Goal: Information Seeking & Learning: Compare options

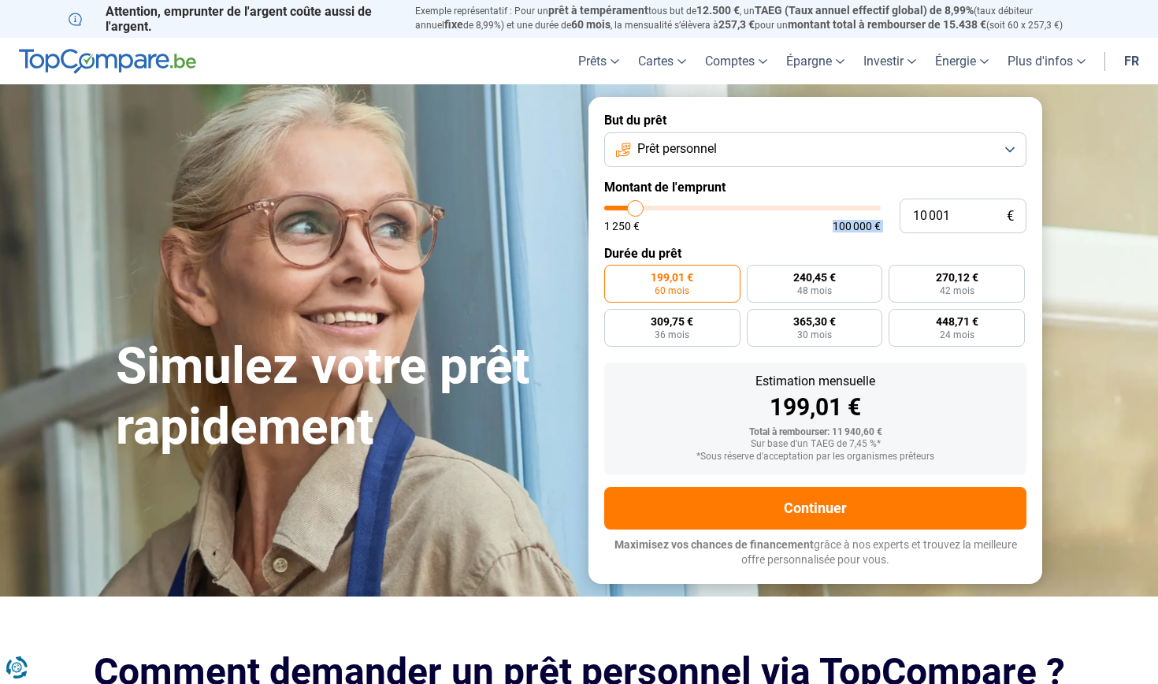
click at [704, 238] on form "But du prêt Prêt personnel Montant de l'emprunt 10 001 € 1 250 € 100 000 € Duré…" at bounding box center [816, 340] width 454 height 486
click at [693, 402] on div "199,01 €" at bounding box center [815, 408] width 397 height 24
type input "9 750"
type input "9750"
type input "10 250"
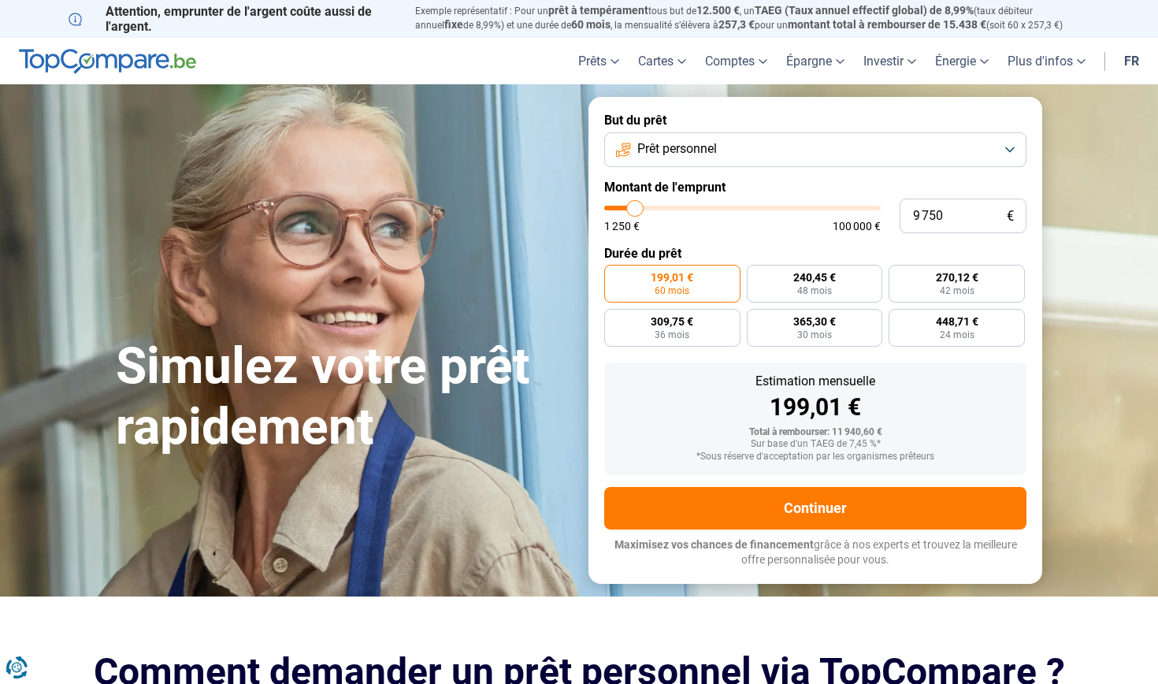
type input "10250"
type input "11 250"
type input "11250"
type input "13 750"
type input "13750"
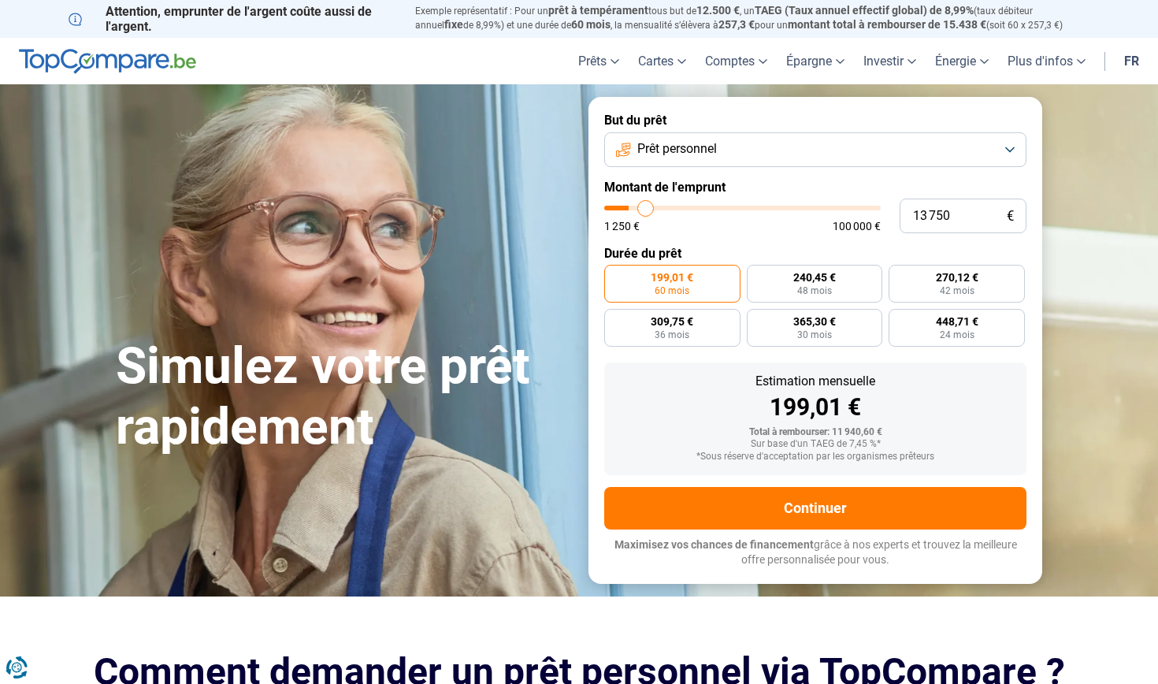
type input "17 000"
type input "17000"
type input "21 000"
type input "21000"
type input "24 500"
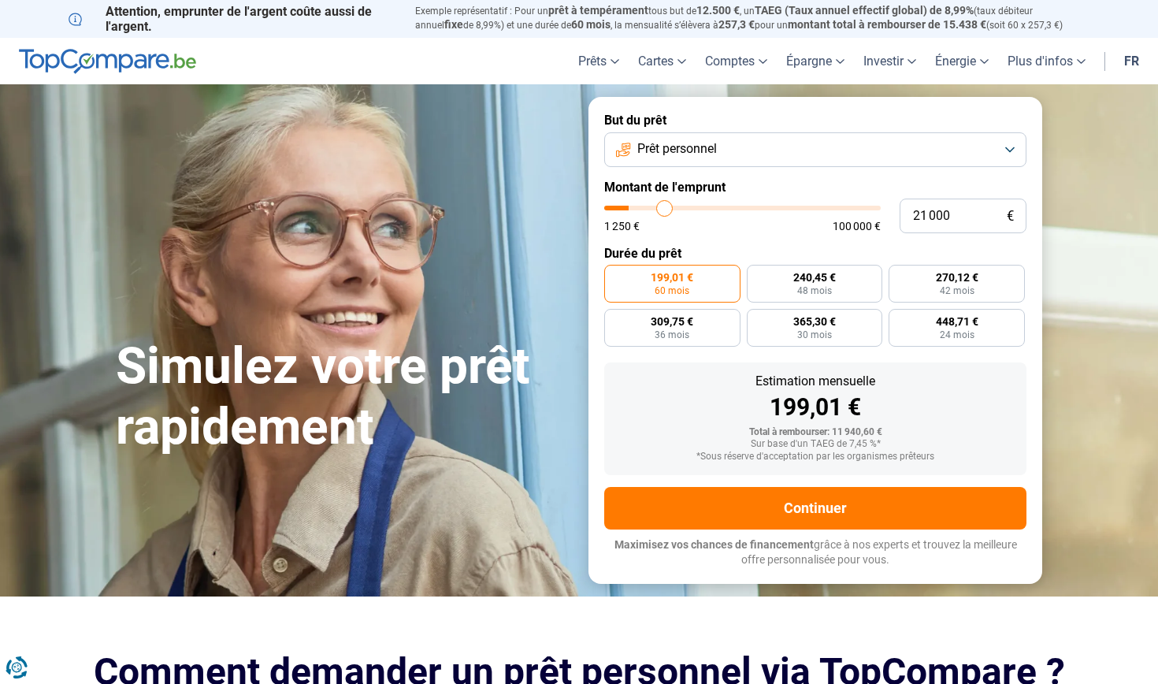
type input "24500"
type input "27 000"
type input "27000"
type input "28 750"
type input "28750"
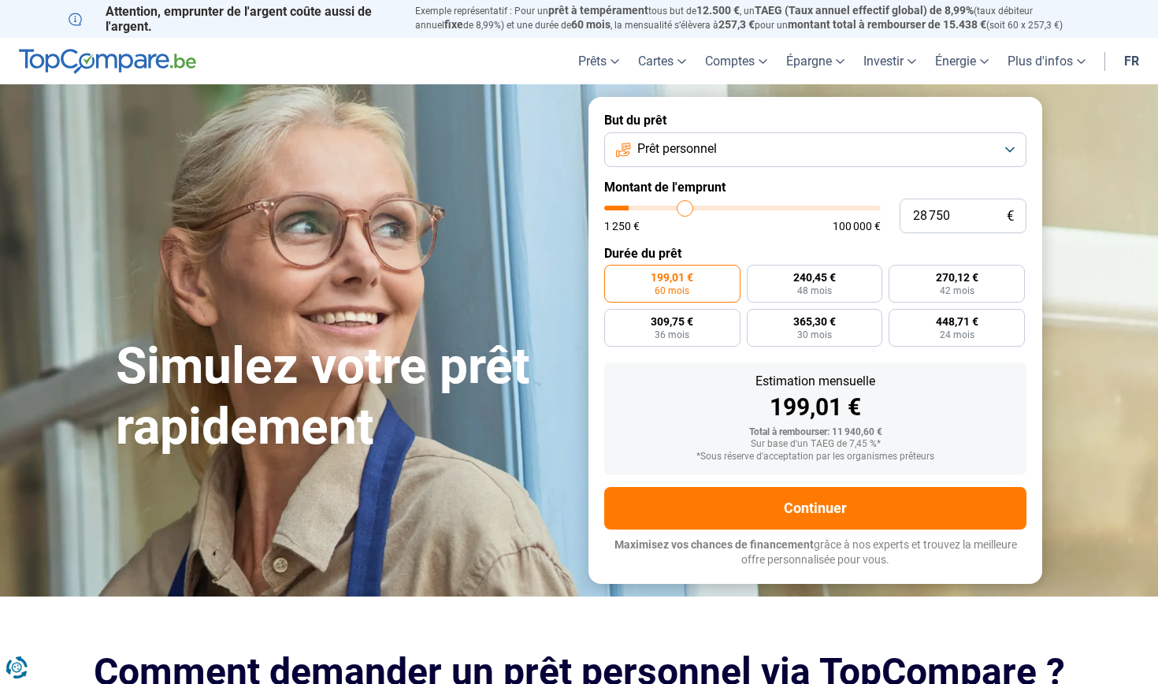
type input "30 500"
type input "30500"
type input "32 000"
type input "32000"
type input "34 000"
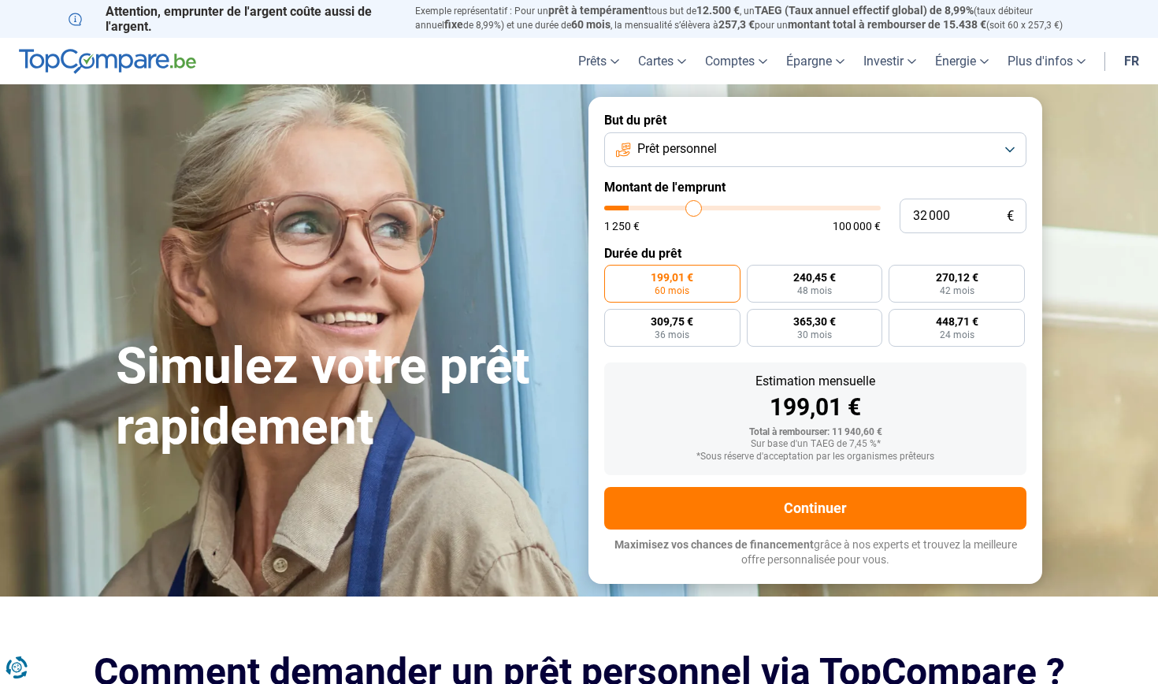
type input "34000"
type input "35 000"
type input "35000"
type input "36 500"
type input "36500"
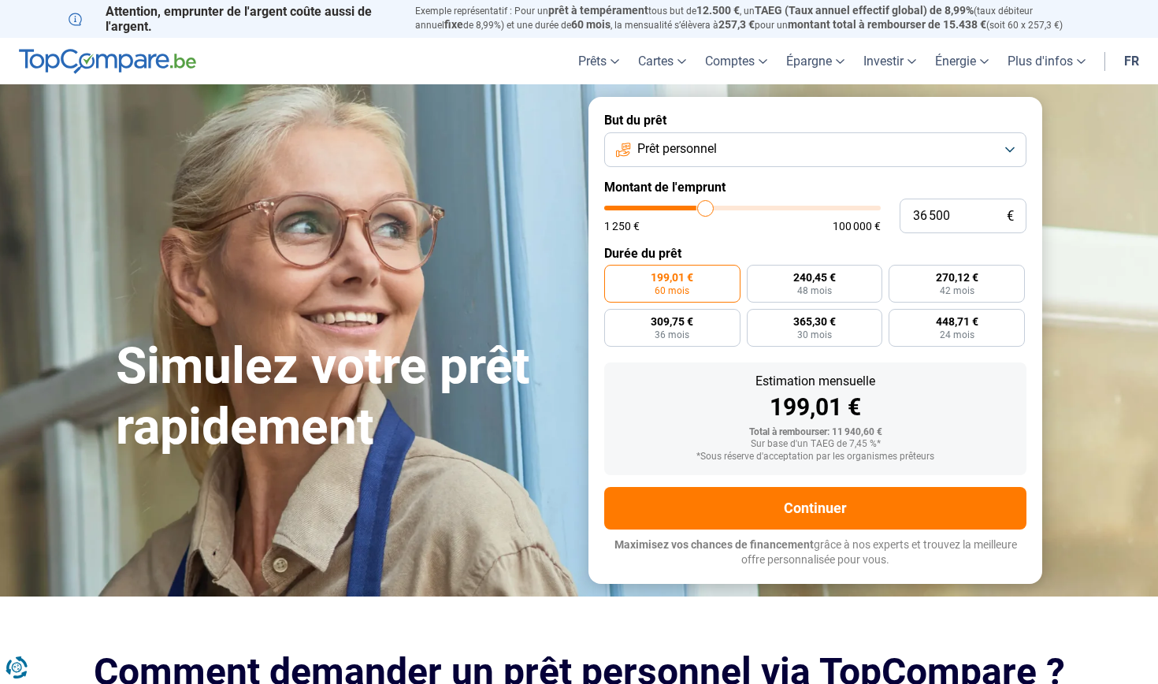
type input "37 750"
type input "37750"
type input "39 000"
type input "39000"
type input "39 500"
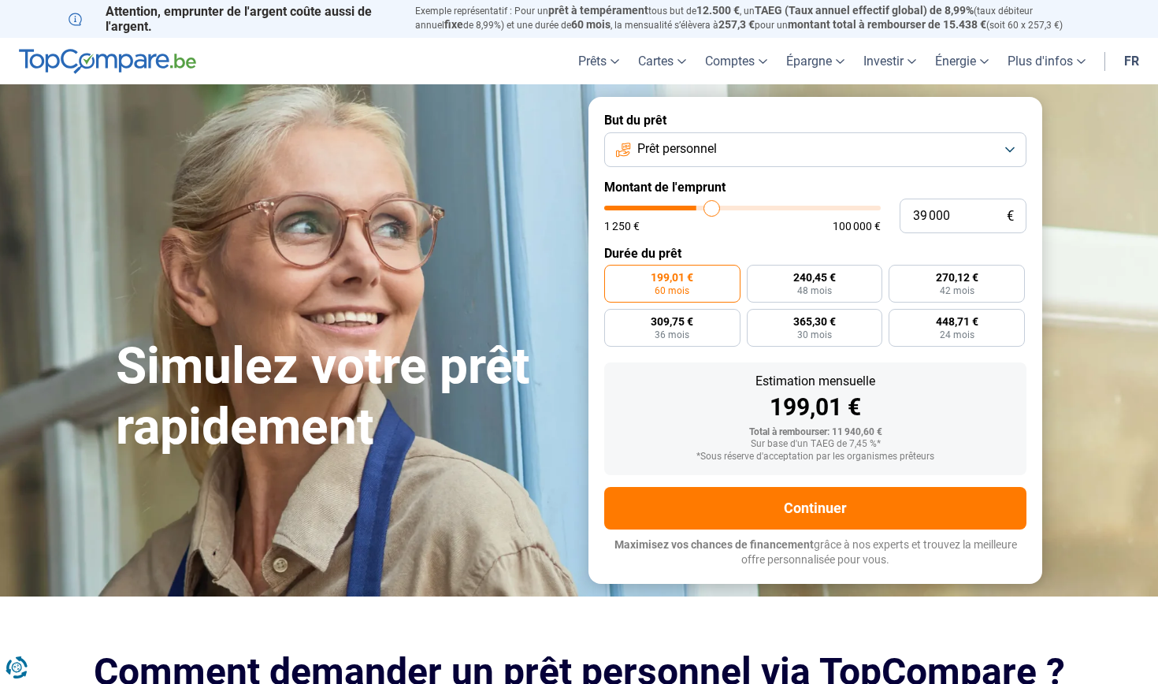
type input "39500"
type input "40 250"
type input "40250"
type input "40 750"
type input "40750"
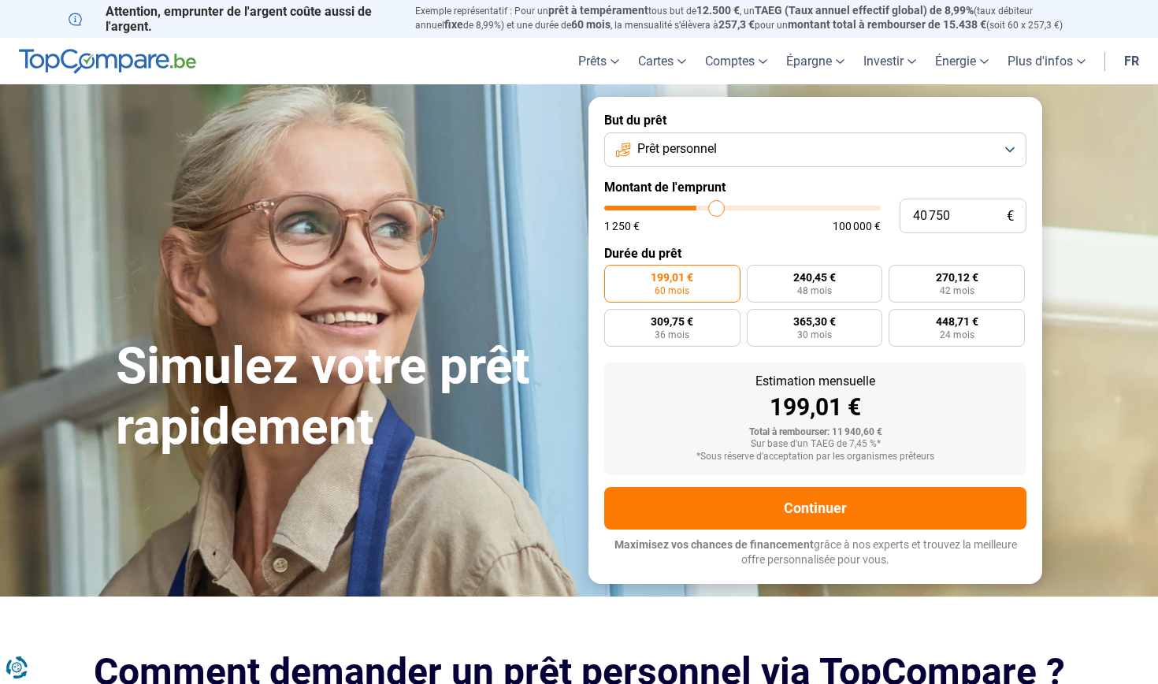
type input "41 000"
type input "41000"
type input "41 750"
type input "41750"
type input "42 000"
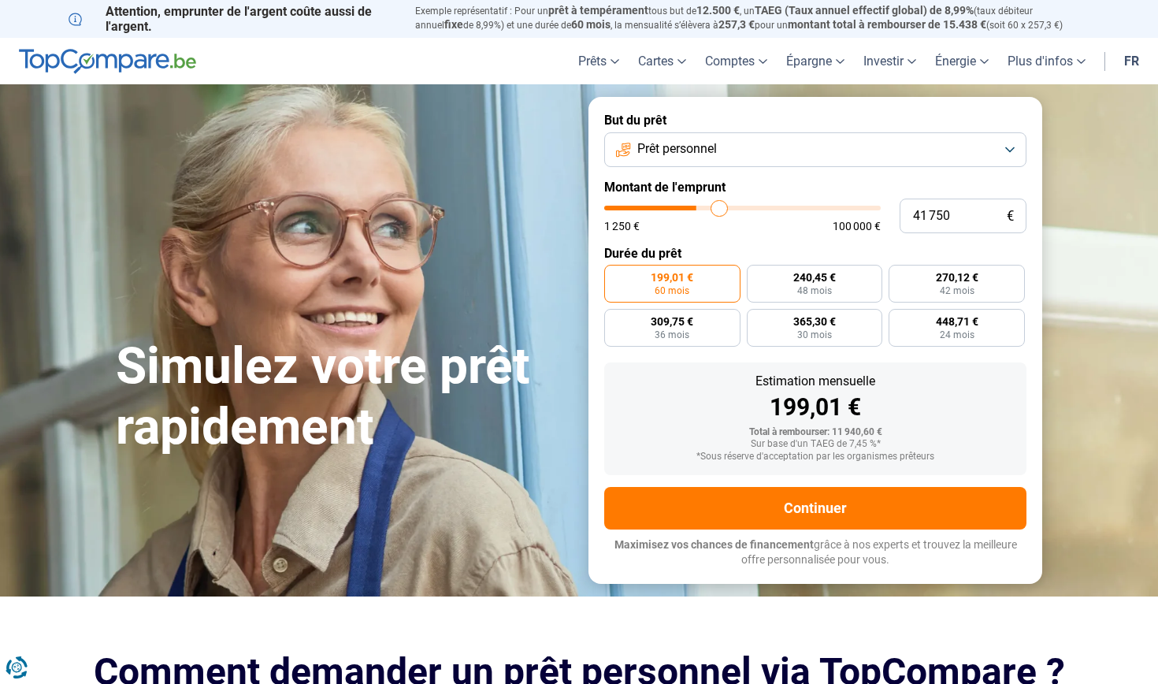
type input "42000"
type input "42 250"
type input "42250"
type input "42 750"
type input "42750"
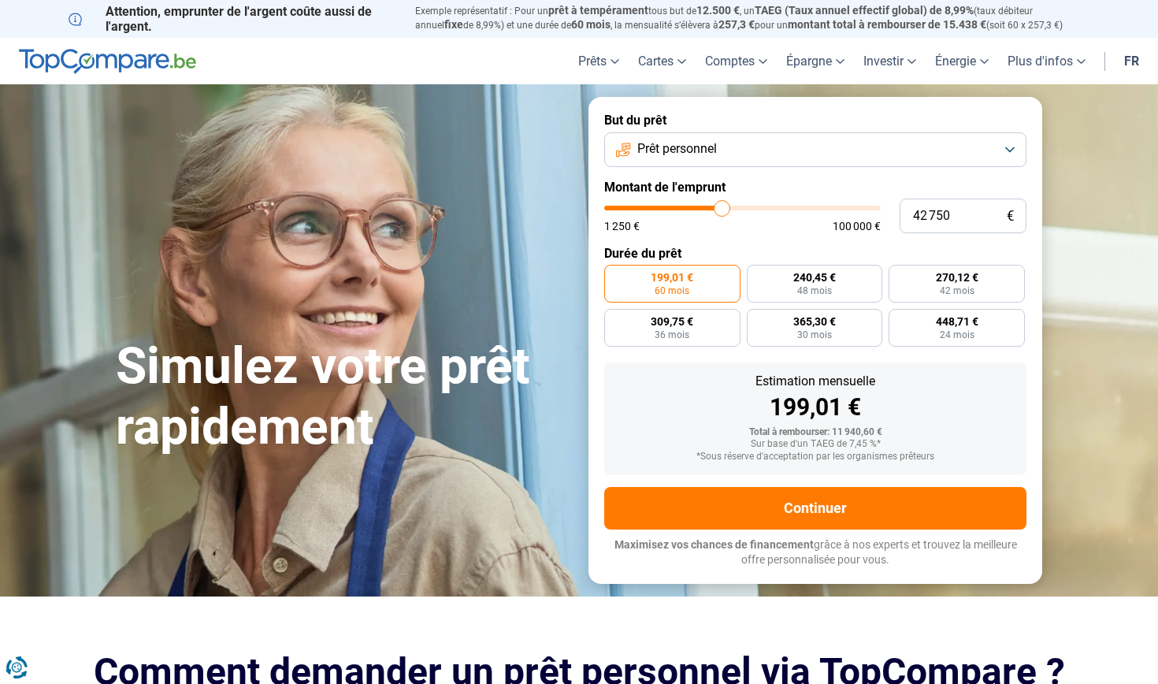
type input "43 250"
type input "43250"
type input "44 250"
type input "44250"
type input "45 250"
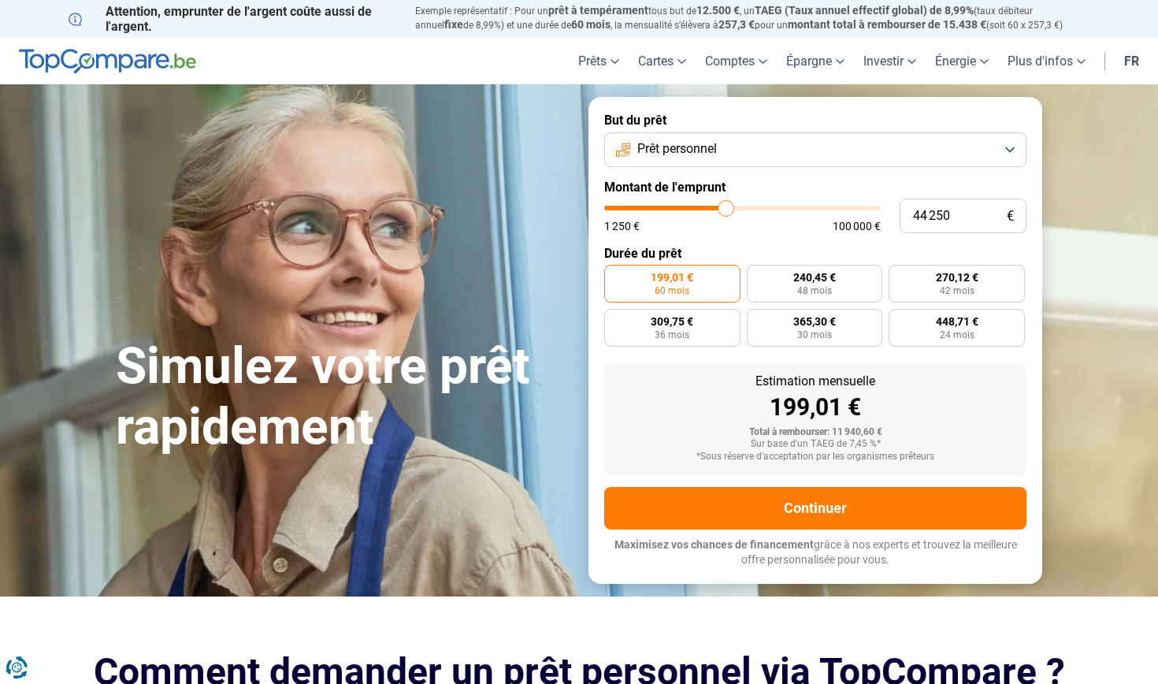
type input "45250"
type input "47 250"
type input "47250"
type input "48 750"
type input "48750"
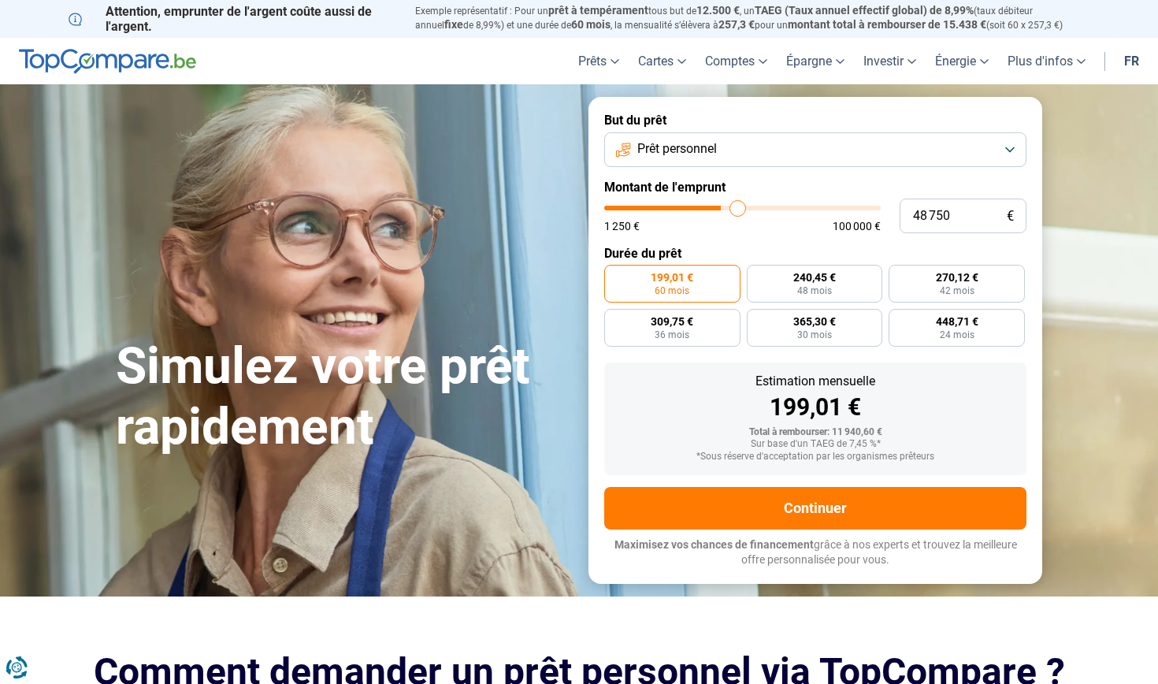
type input "49 750"
type input "49750"
type input "50 500"
type input "50500"
type input "51 000"
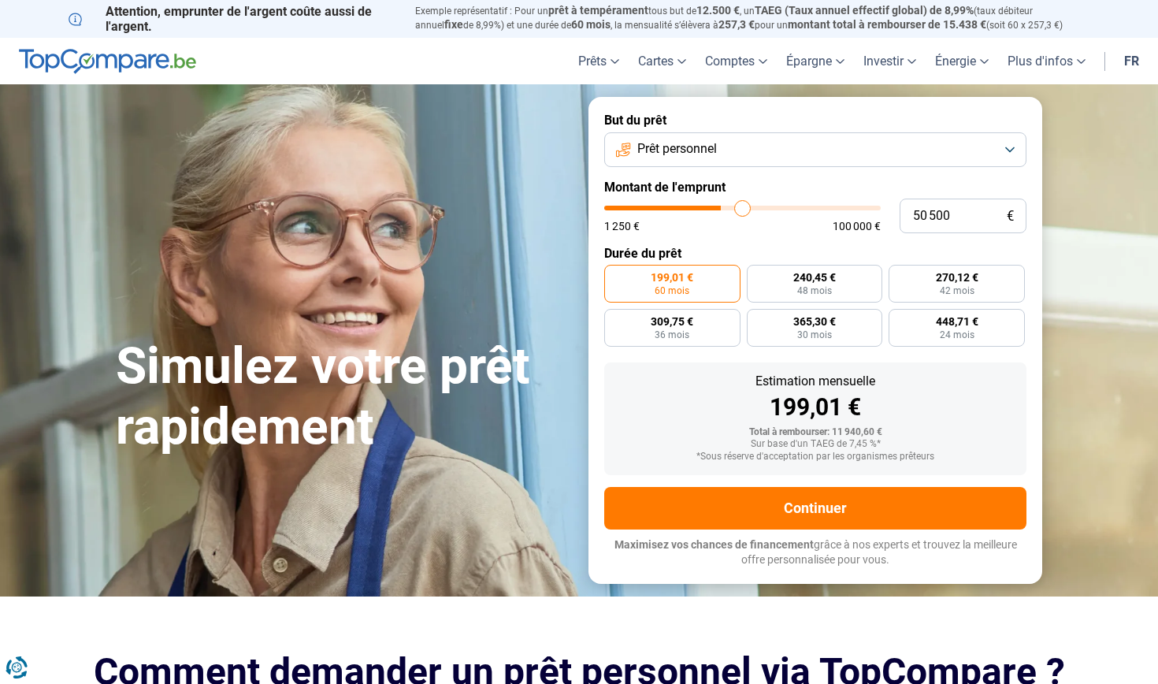
type input "51000"
type input "51 250"
type input "51250"
type input "51 000"
type input "51000"
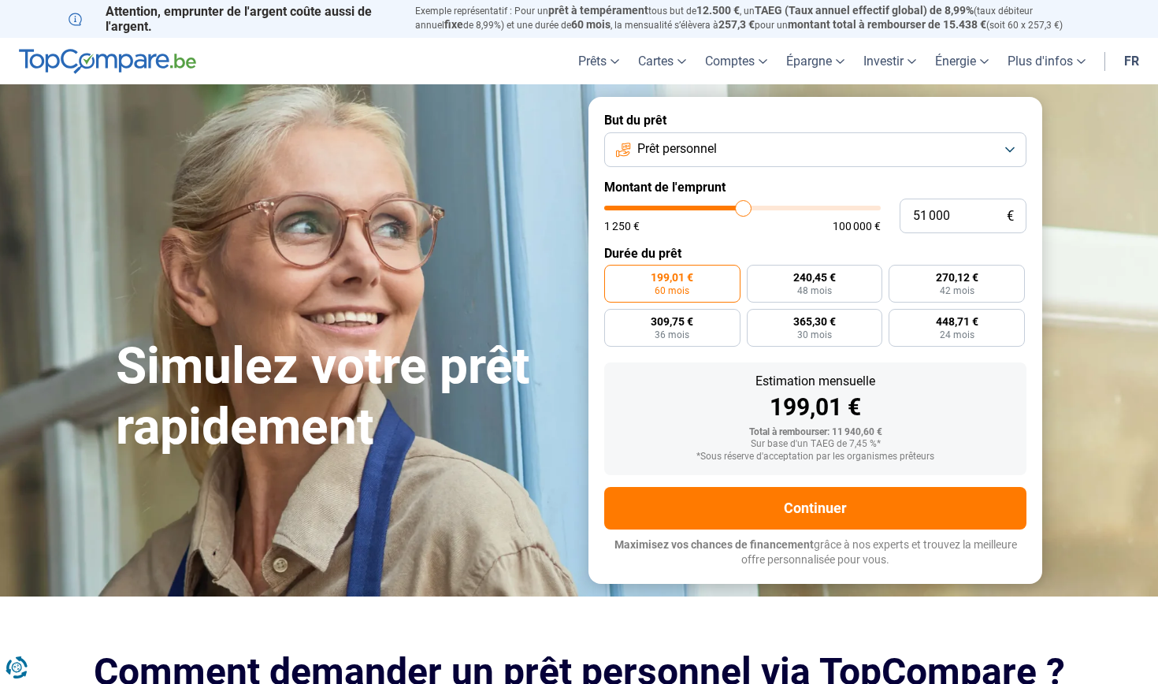
type input "50 750"
type input "50750"
type input "50 500"
type input "50500"
type input "50 750"
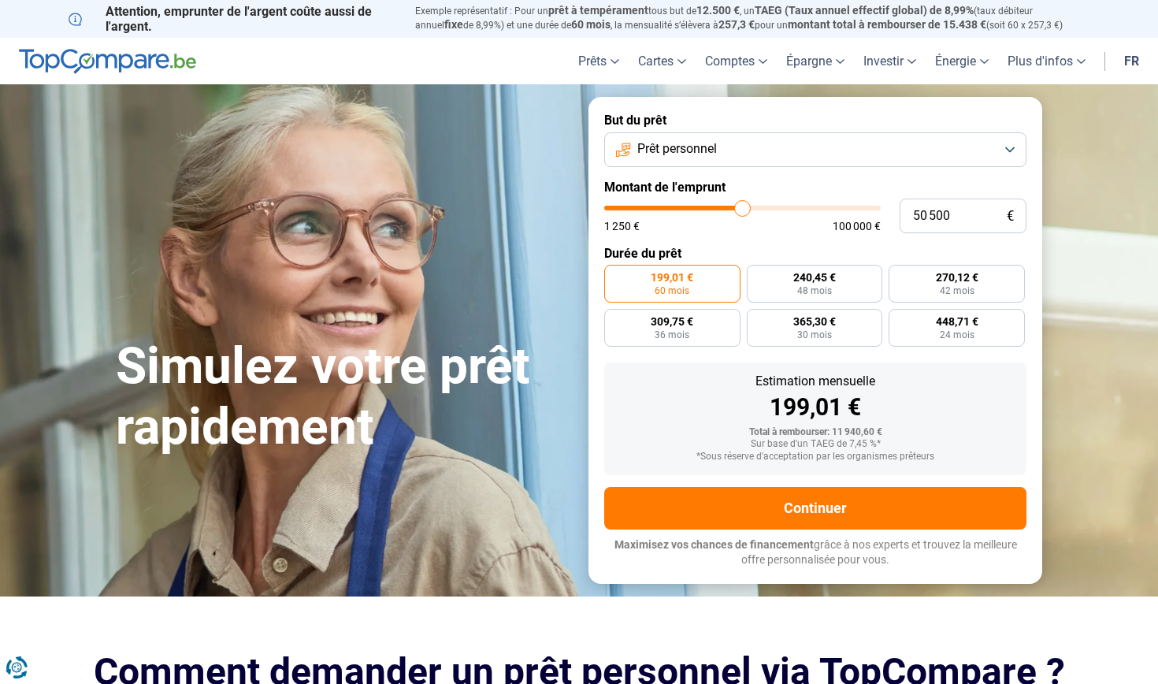
type input "50750"
type input "51 250"
type input "51250"
type input "52 500"
type input "52500"
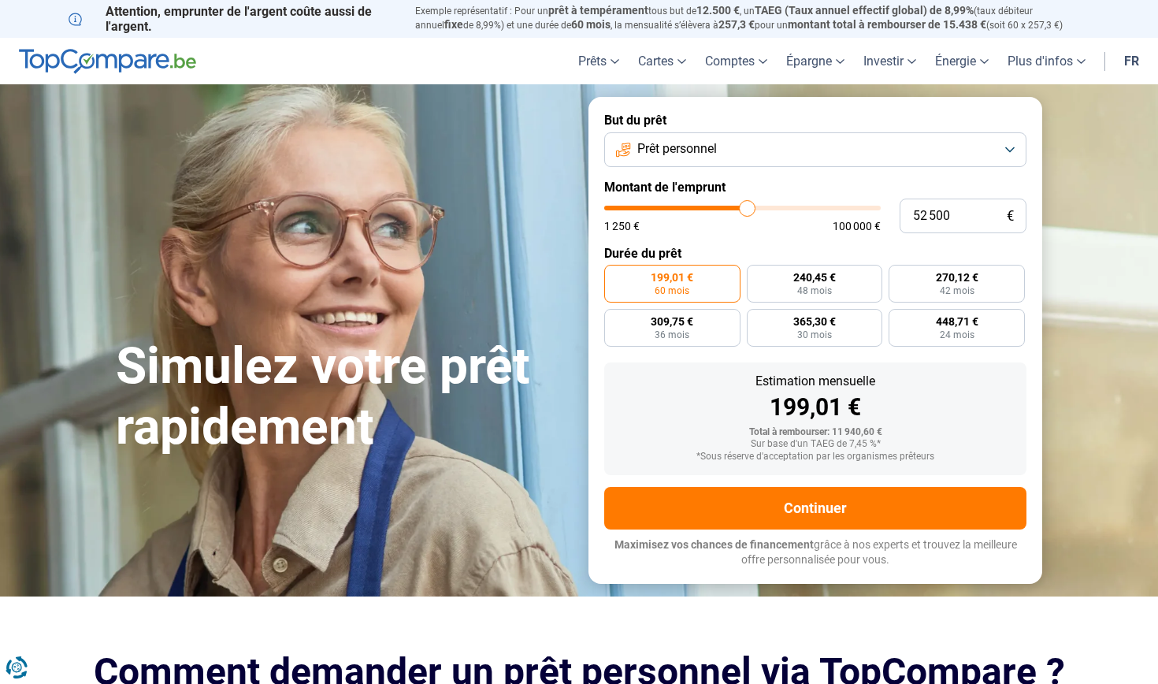
type input "55 000"
type input "55000"
type input "58 250"
type input "58250"
type input "61 250"
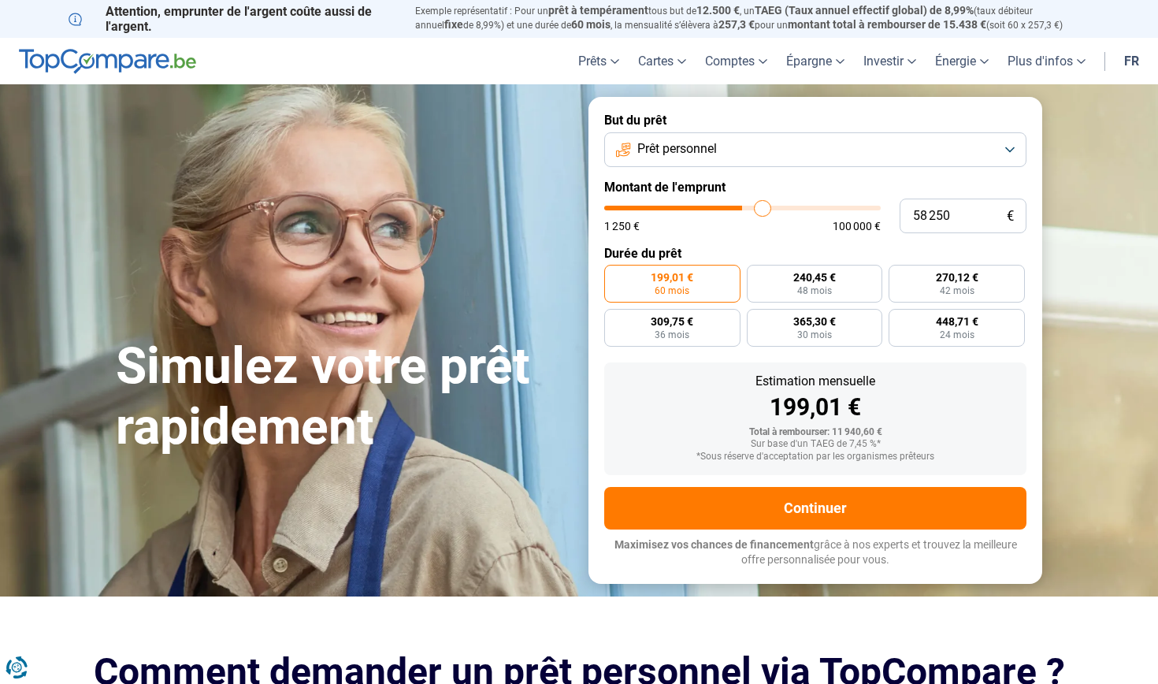
type input "61250"
type input "63 750"
type input "63750"
type input "65 250"
type input "65250"
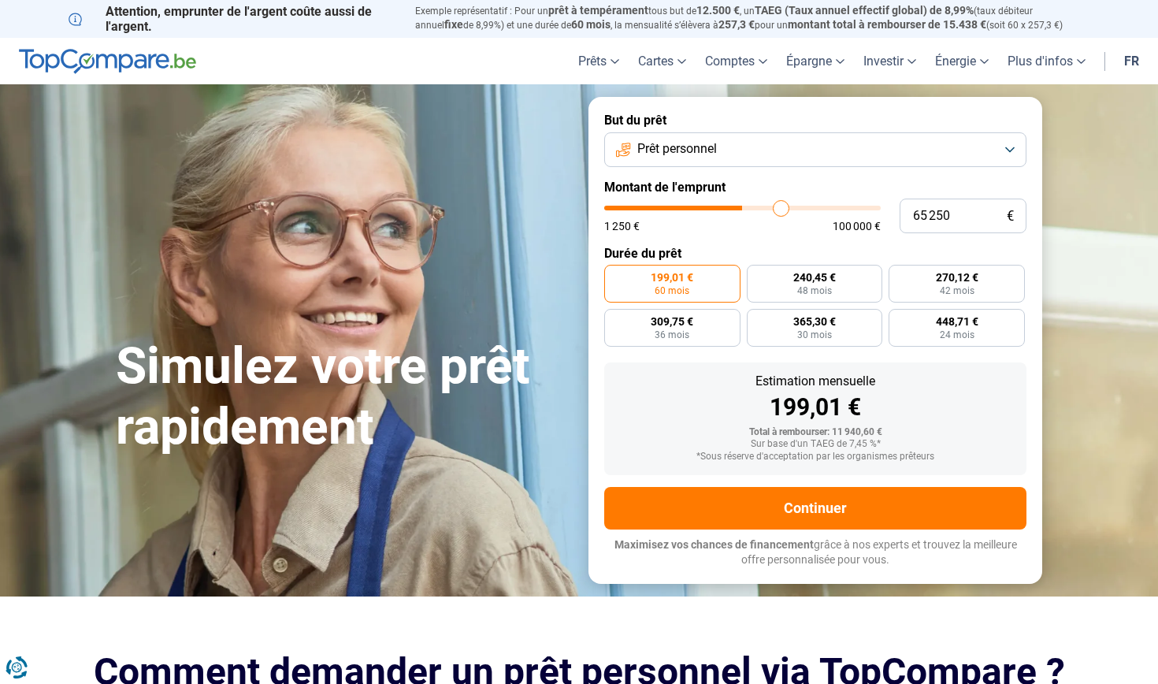
type input "66 000"
type input "66000"
type input "66 750"
type input "66750"
type input "67 000"
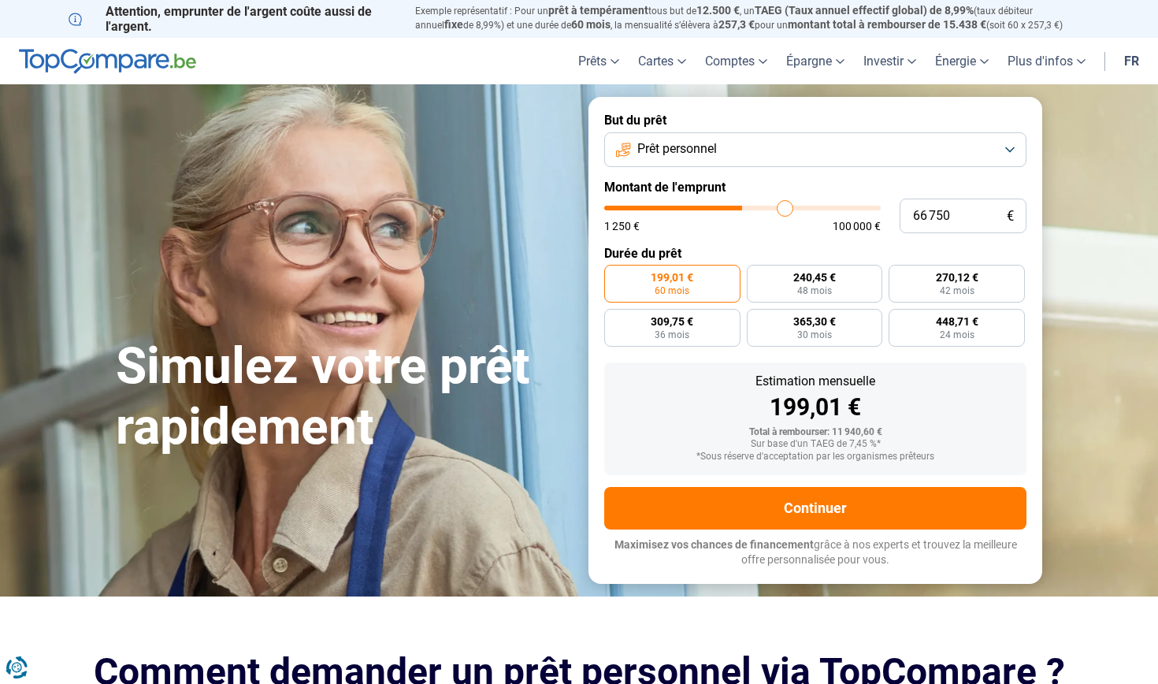
type input "67000"
type input "67 250"
type input "67250"
type input "67 500"
type input "67500"
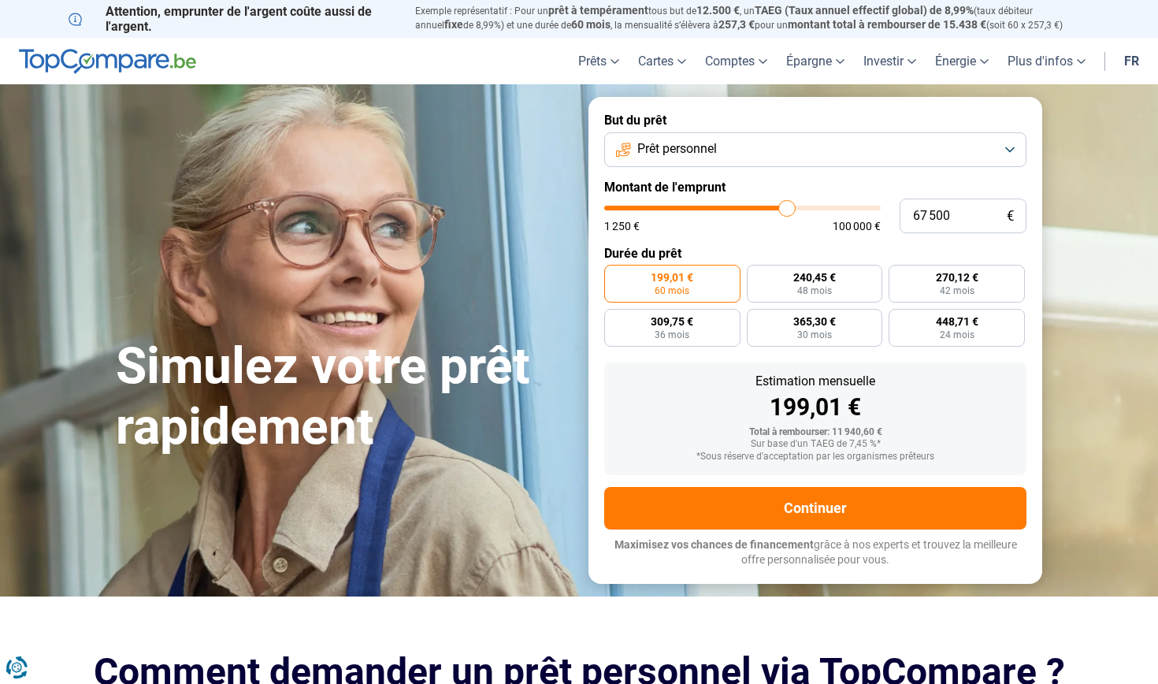
type input "68 250"
type input "68250"
type input "68 500"
type input "68500"
type input "69 000"
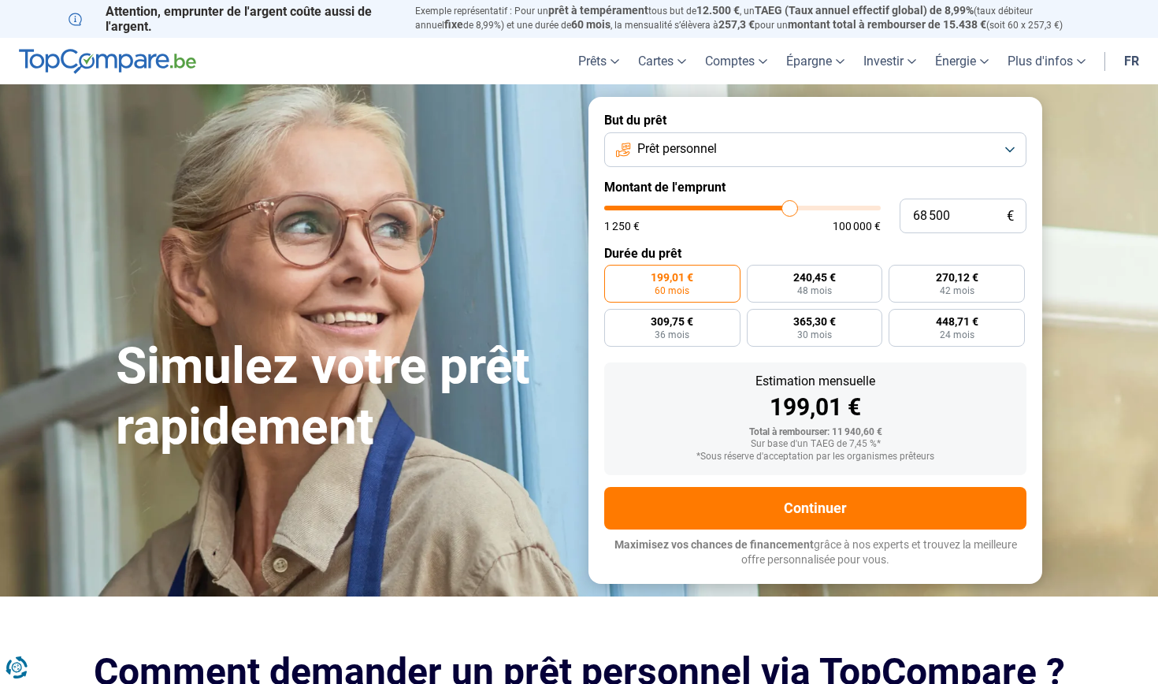
type input "69000"
type input "69 500"
type input "69500"
type input "69 750"
type input "69750"
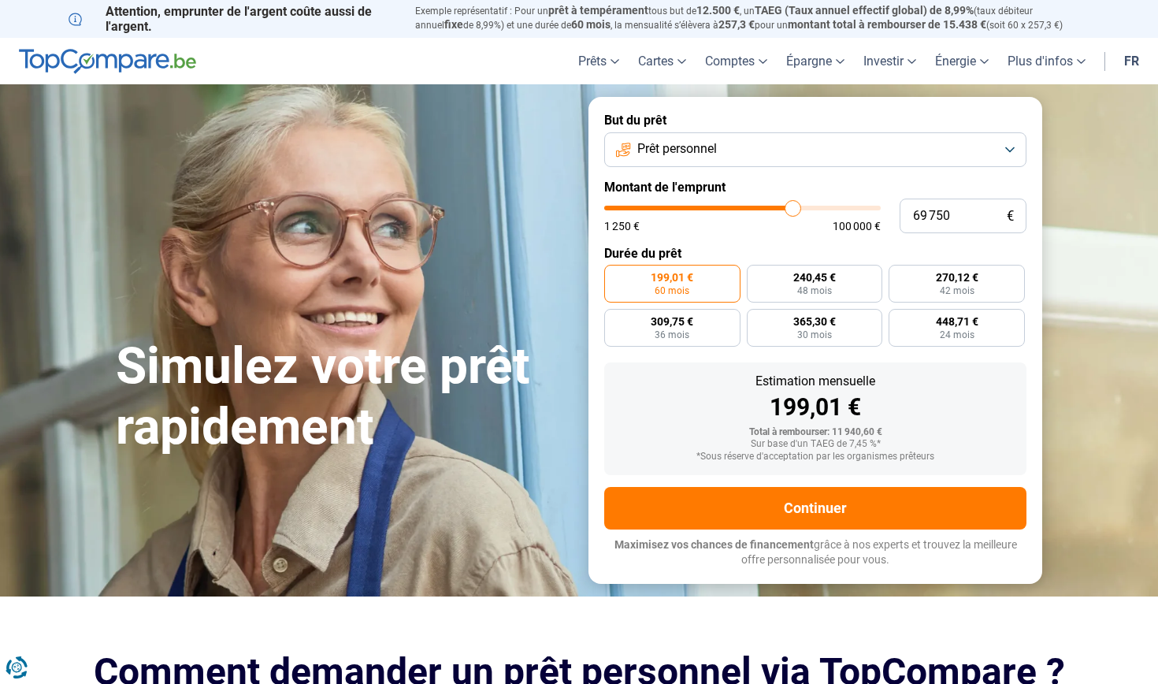
type input "70 000"
type input "70000"
type input "70 500"
type input "70500"
type input "71 250"
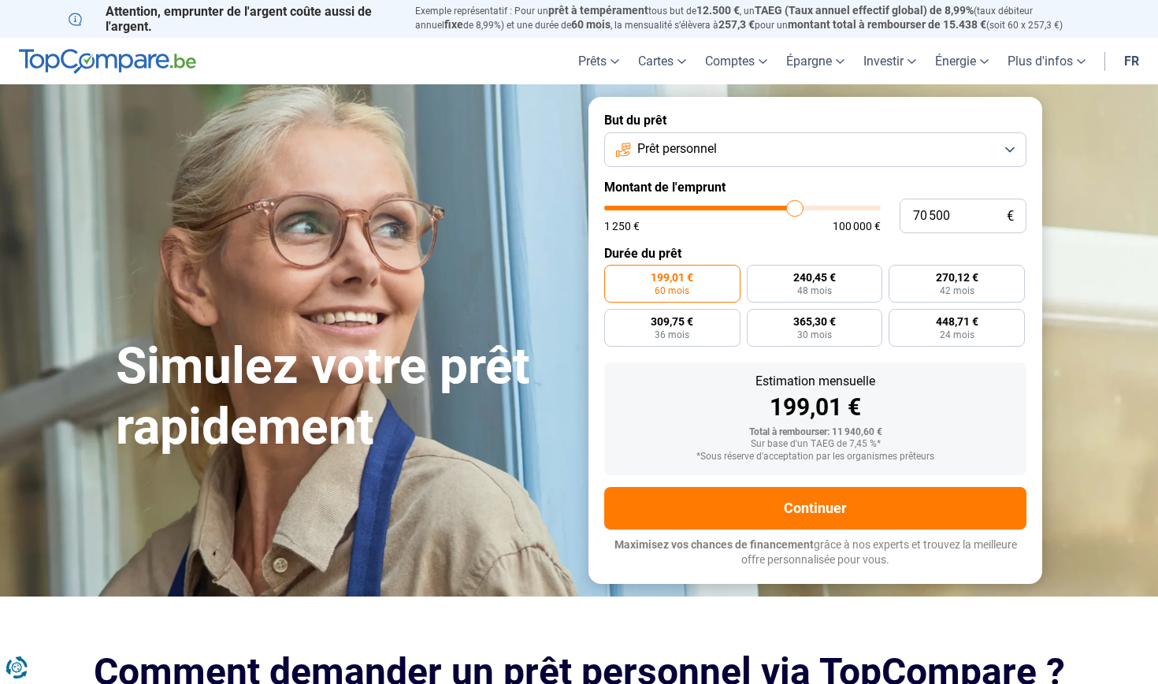
type input "71250"
type input "72 500"
type input "72500"
type input "73 250"
type input "73250"
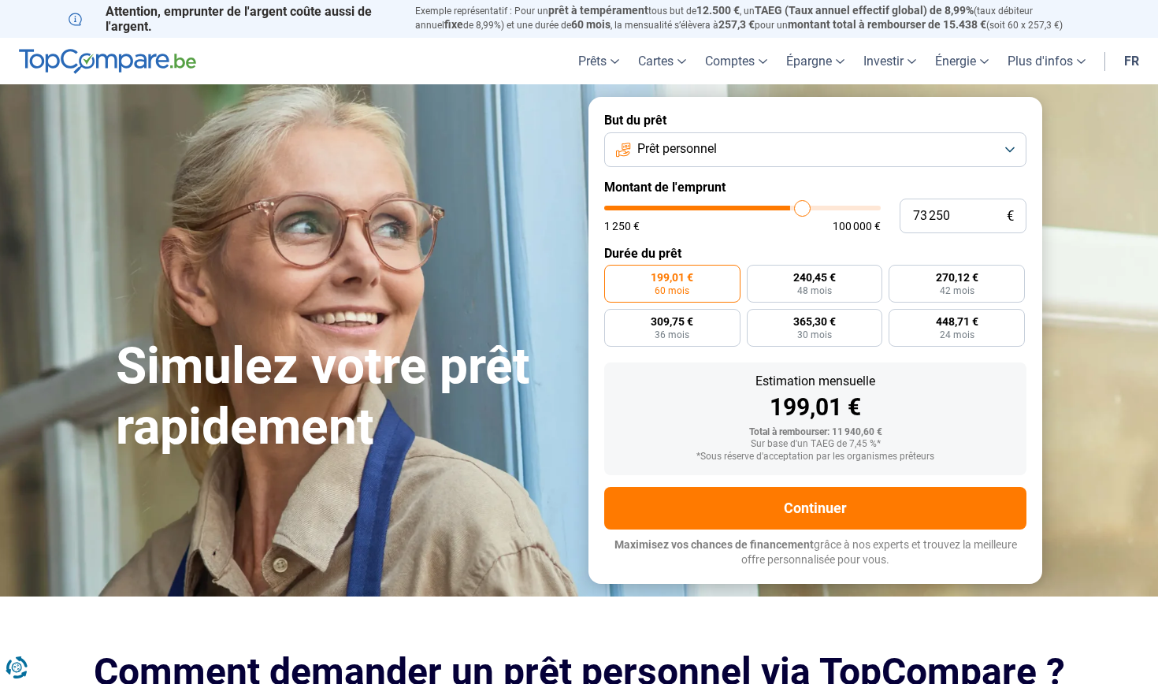
type input "74 500"
type input "74500"
type input "75 750"
type input "75750"
type input "77 000"
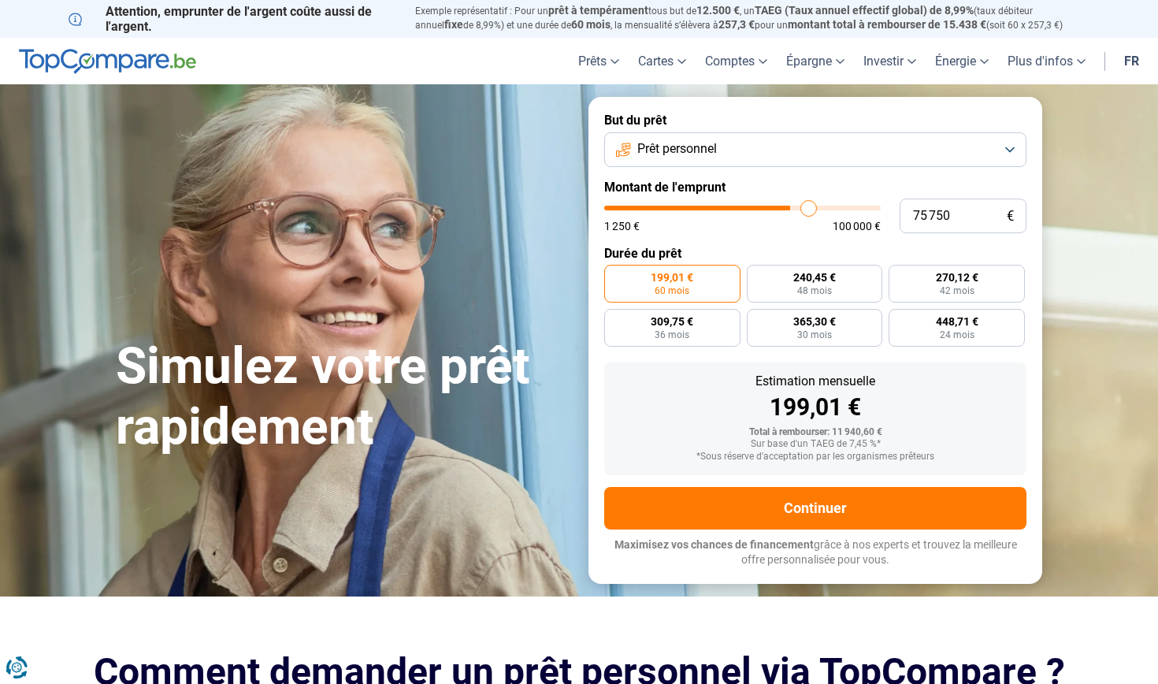
type input "77000"
type input "77 750"
type input "77750"
type input "78 750"
type input "78750"
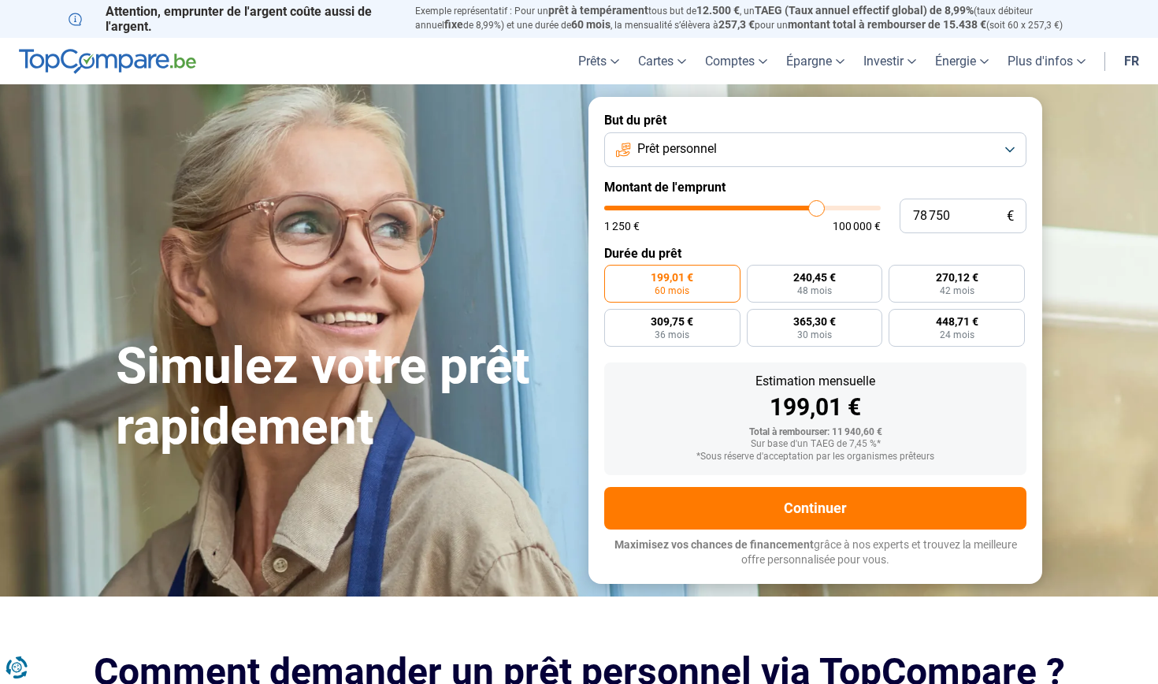
type input "79 000"
type input "79000"
type input "79 250"
type input "79250"
type input "79 500"
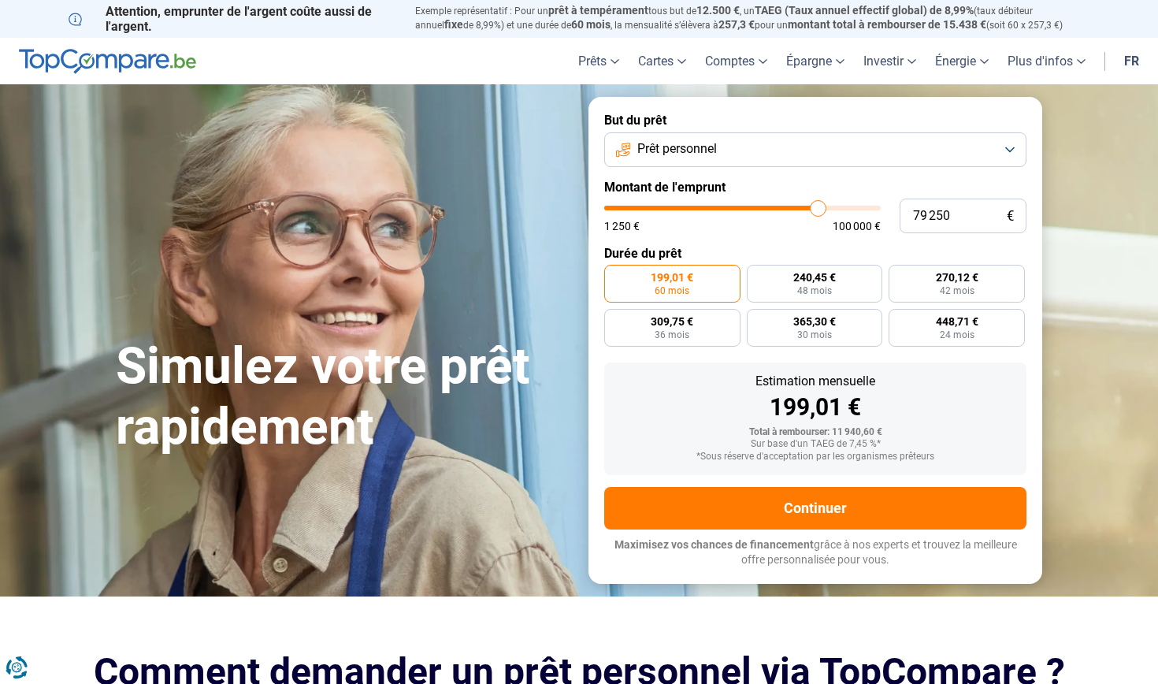
type input "79500"
type input "80 000"
type input "80000"
type input "80 500"
type input "80500"
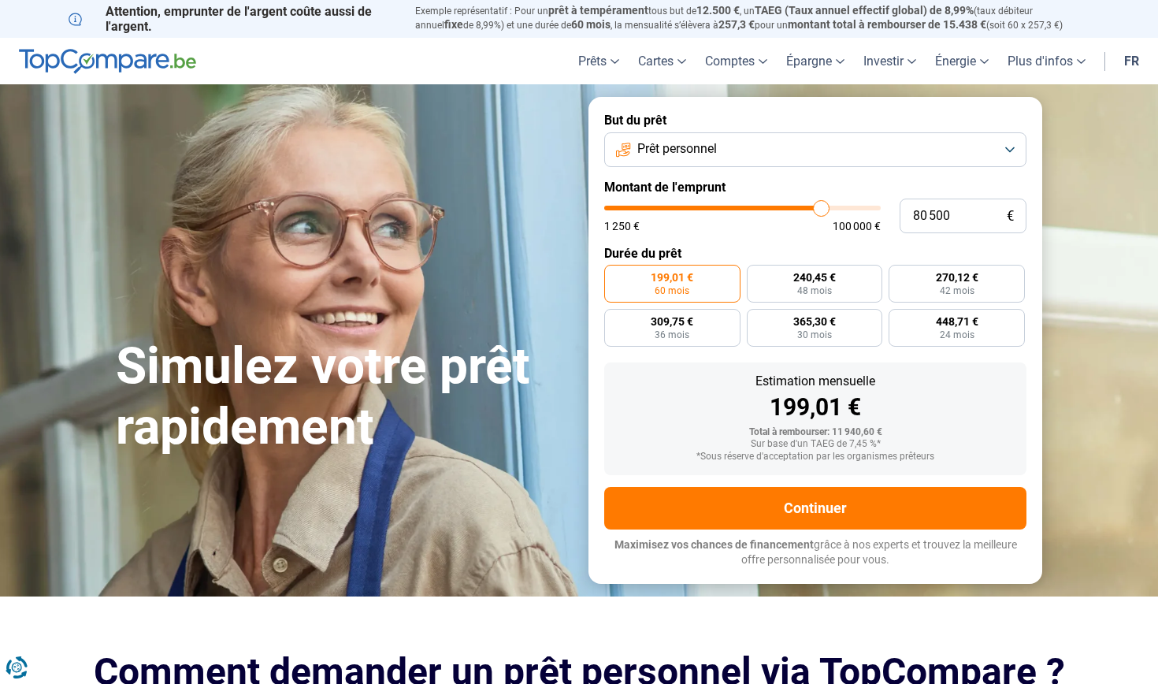
type input "82 000"
type input "82000"
type input "83 250"
type input "83250"
type input "85 000"
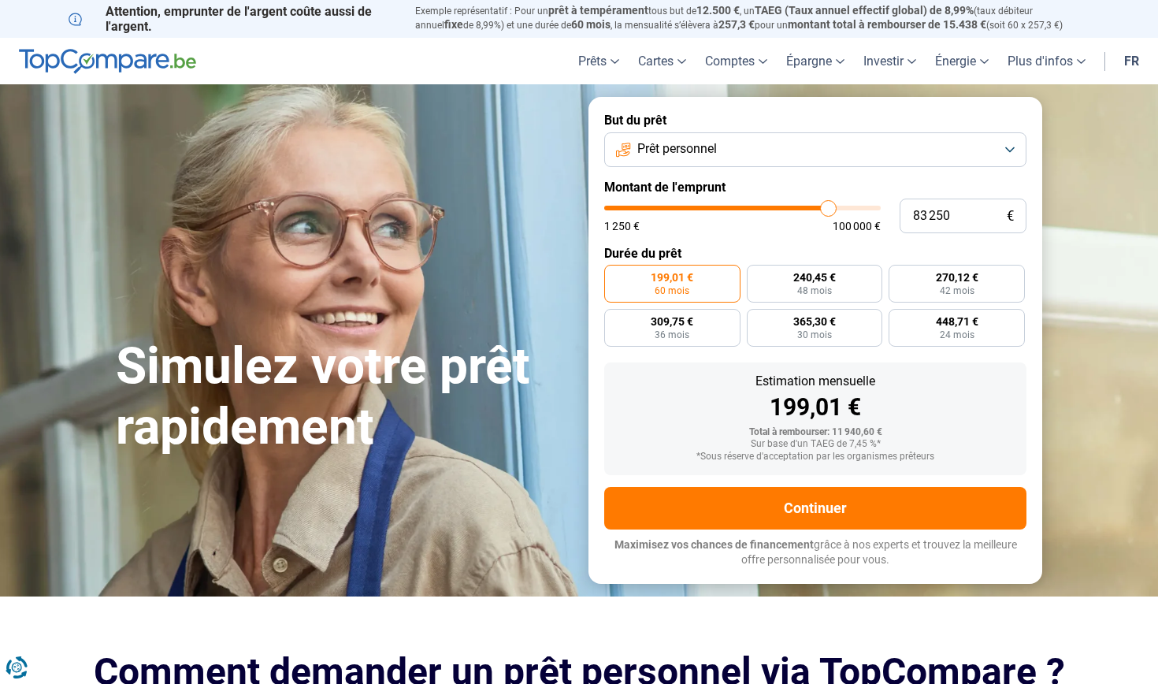
type input "85000"
type input "86 500"
type input "86500"
type input "87 750"
type input "87750"
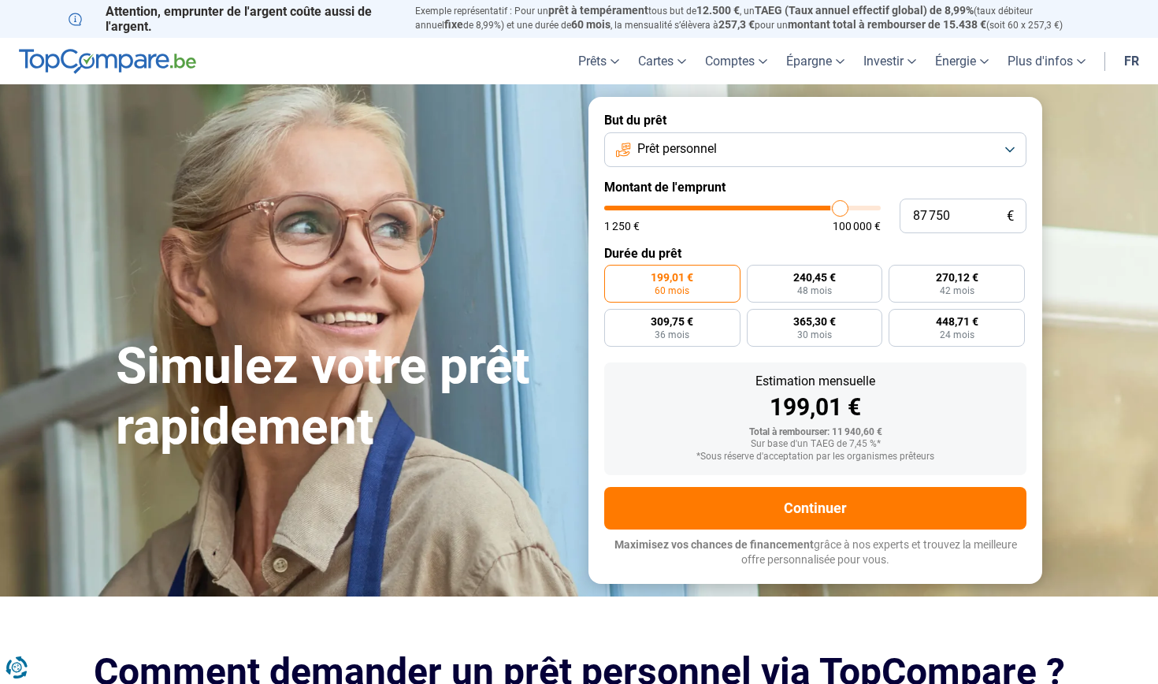
type input "88 250"
type input "88250"
type input "89 000"
type input "89000"
type input "89 500"
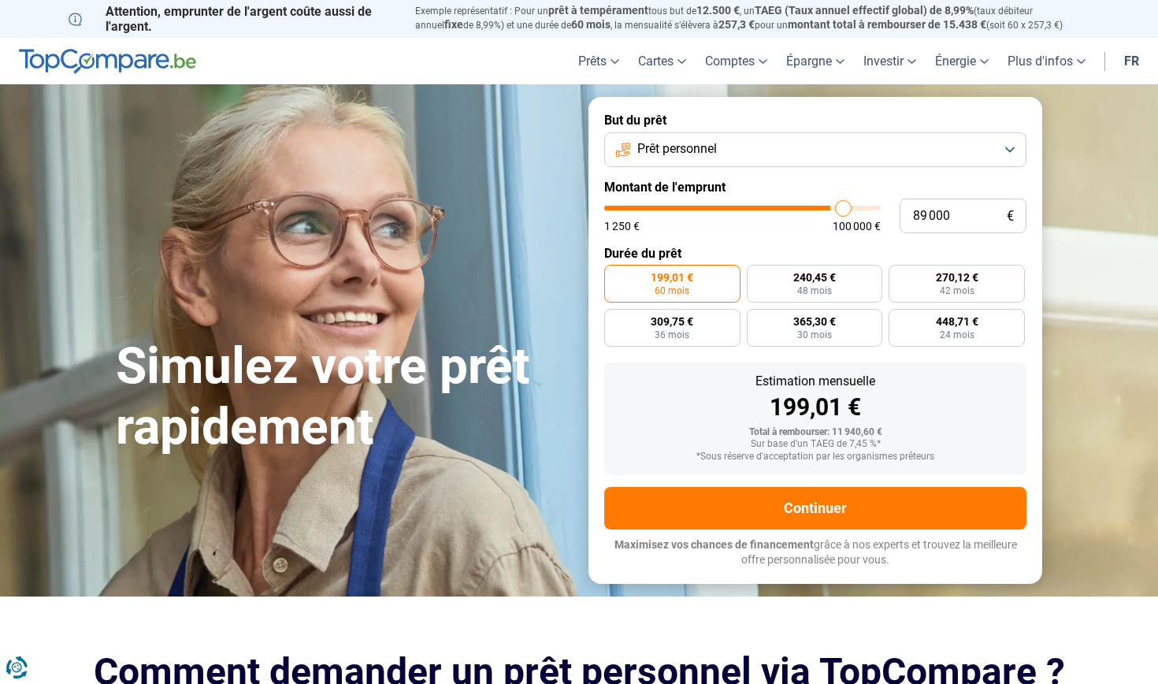
type input "89500"
type input "89 750"
type input "89750"
type input "90 250"
type input "90250"
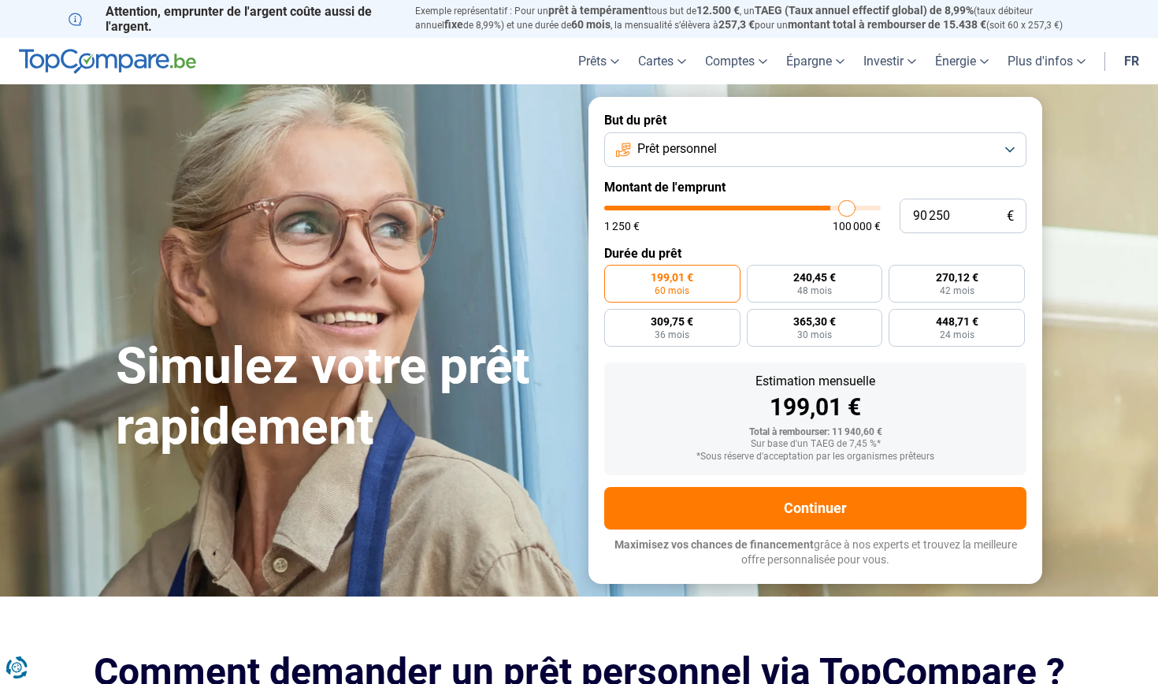
type input "90 750"
type input "90750"
type input "91 000"
type input "91000"
type input "91 250"
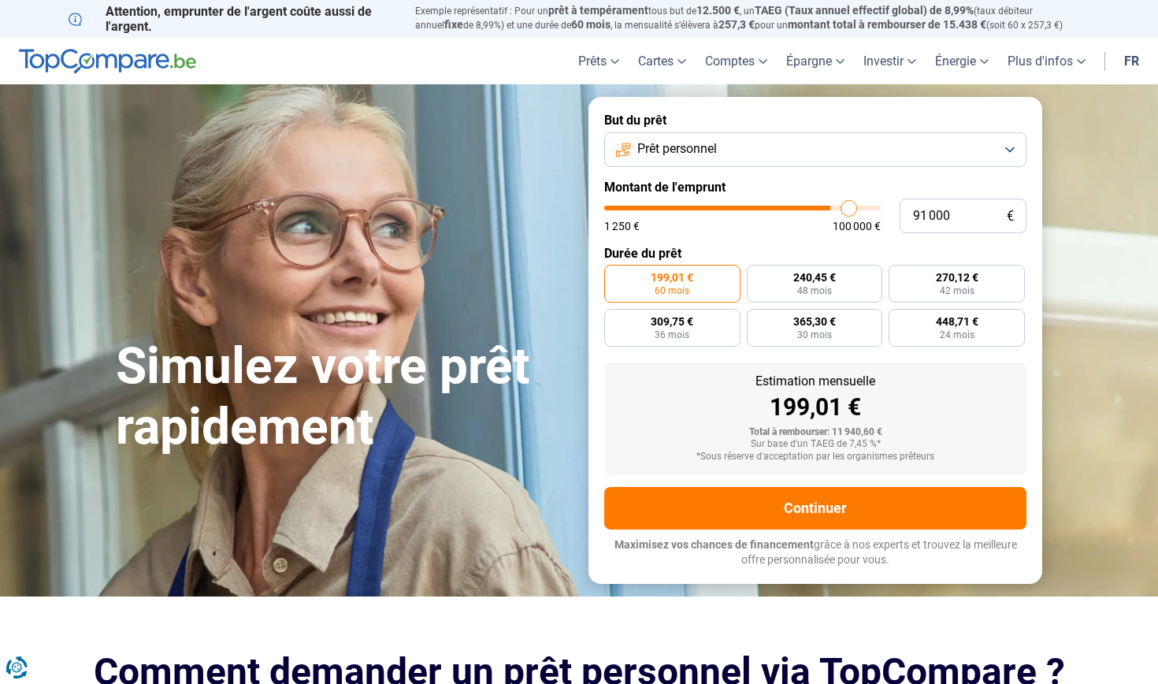
type input "91250"
type input "91 750"
type input "91750"
type input "92 000"
type input "92000"
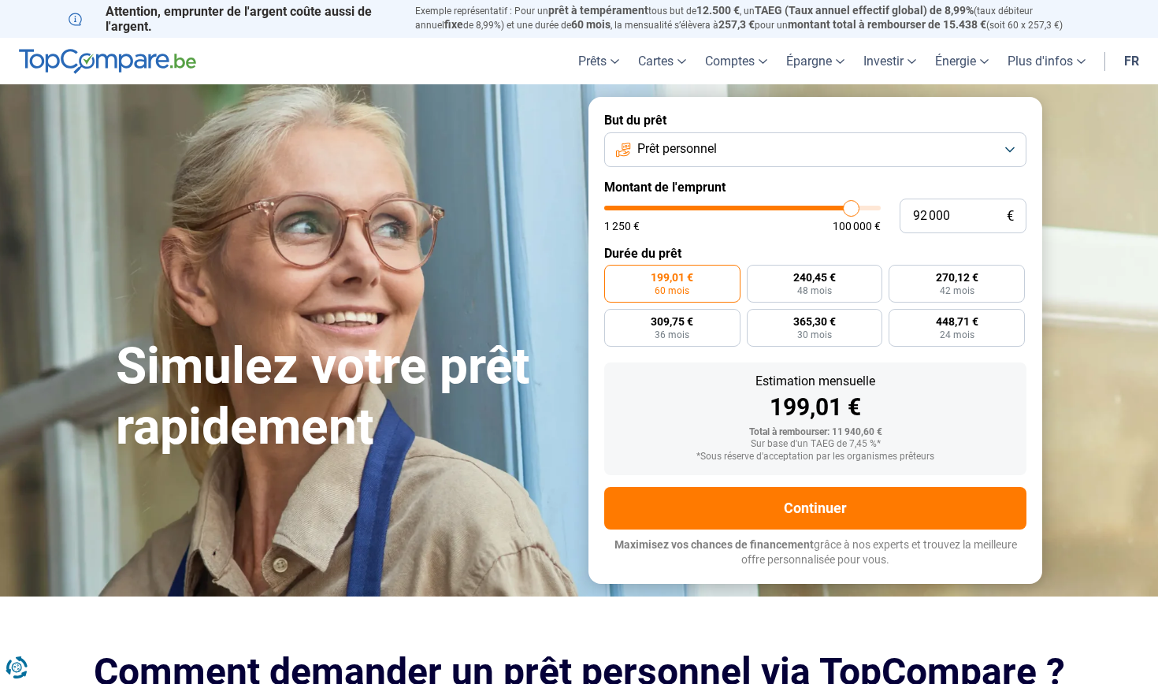
type input "92 250"
type input "92250"
type input "93 250"
type input "93250"
type input "94 250"
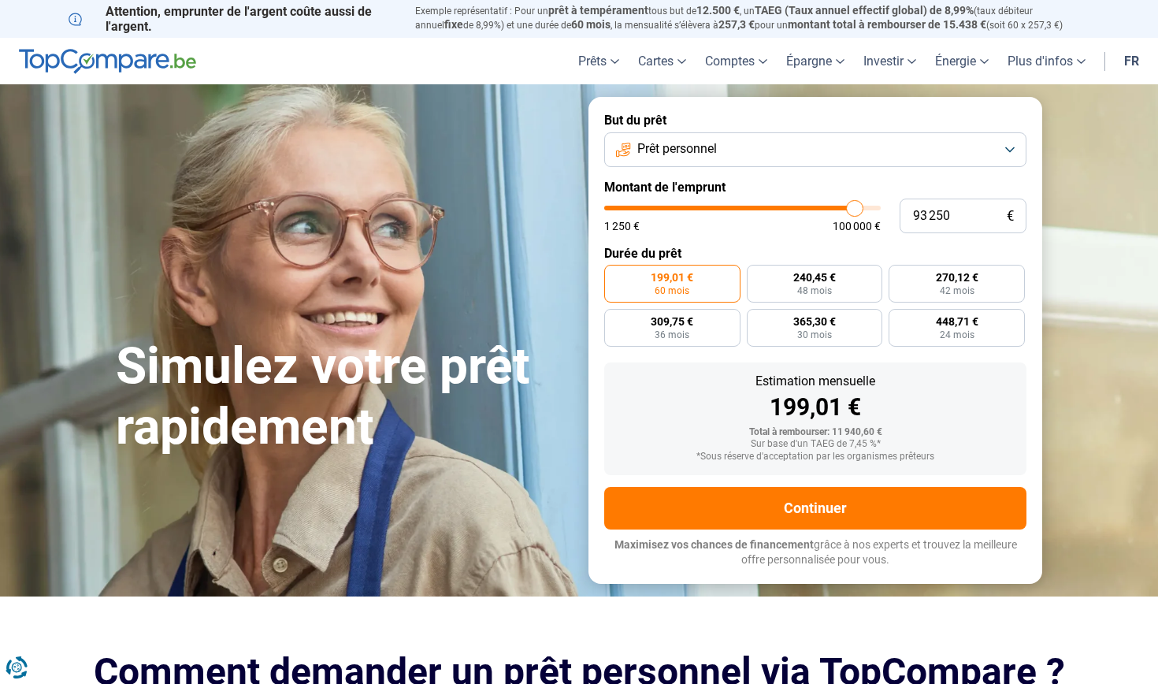
type input "94250"
type input "96 250"
type input "96250"
type input "98 750"
type input "98750"
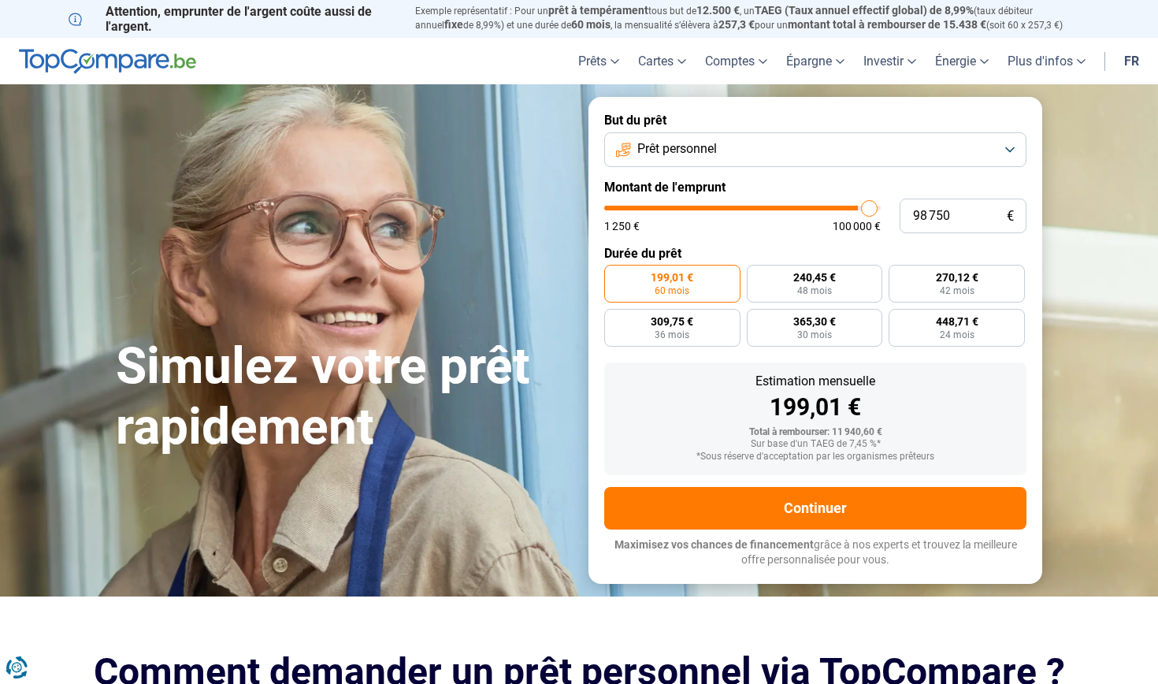
type input "100 000"
drag, startPoint x: 635, startPoint y: 205, endPoint x: 906, endPoint y: 206, distance: 271.1
type input "100000"
click at [906, 206] on div "100 000 € 1 250 € 100 000 €" at bounding box center [815, 216] width 422 height 35
radio input "false"
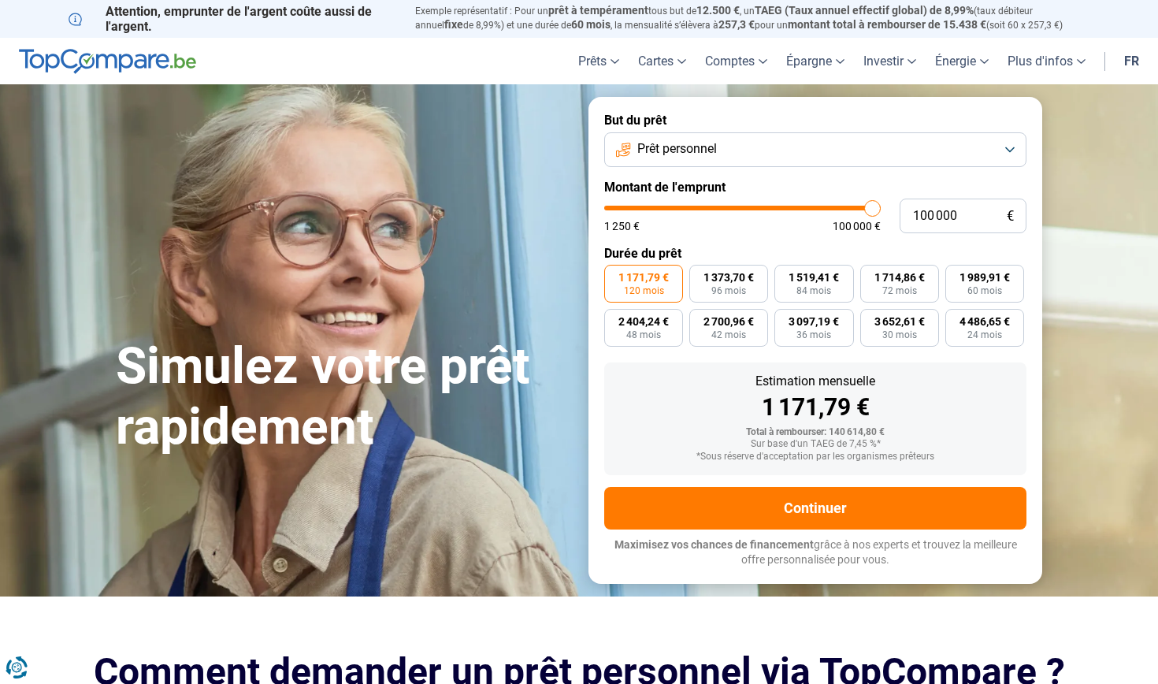
type input "99 750"
type input "99750"
type input "99 500"
type input "99500"
type input "99 250"
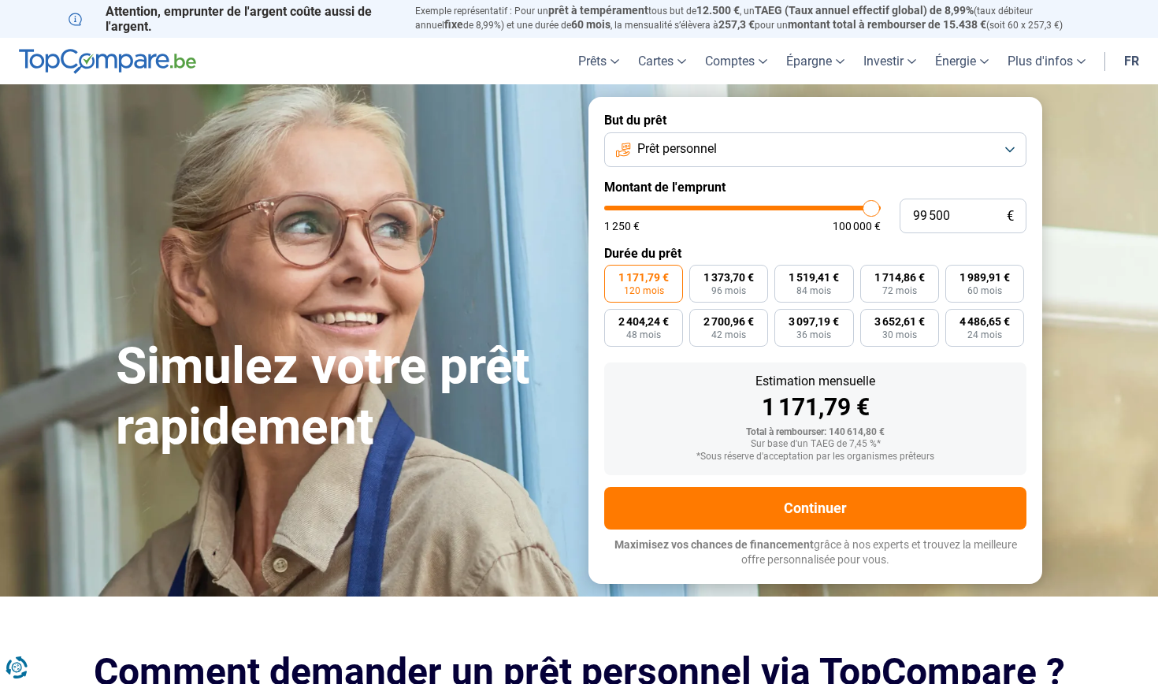
type input "99250"
type input "98 750"
type input "98750"
type input "98 250"
type input "98250"
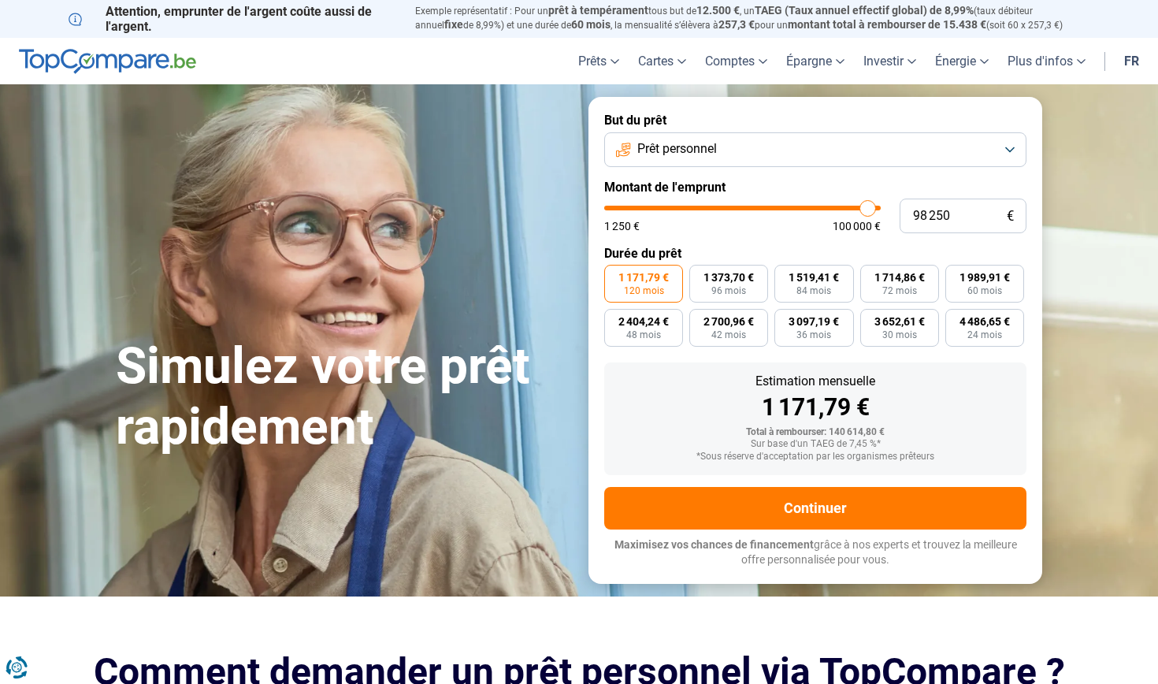
type input "98 000"
type input "98000"
type input "97 250"
type input "97250"
type input "96 500"
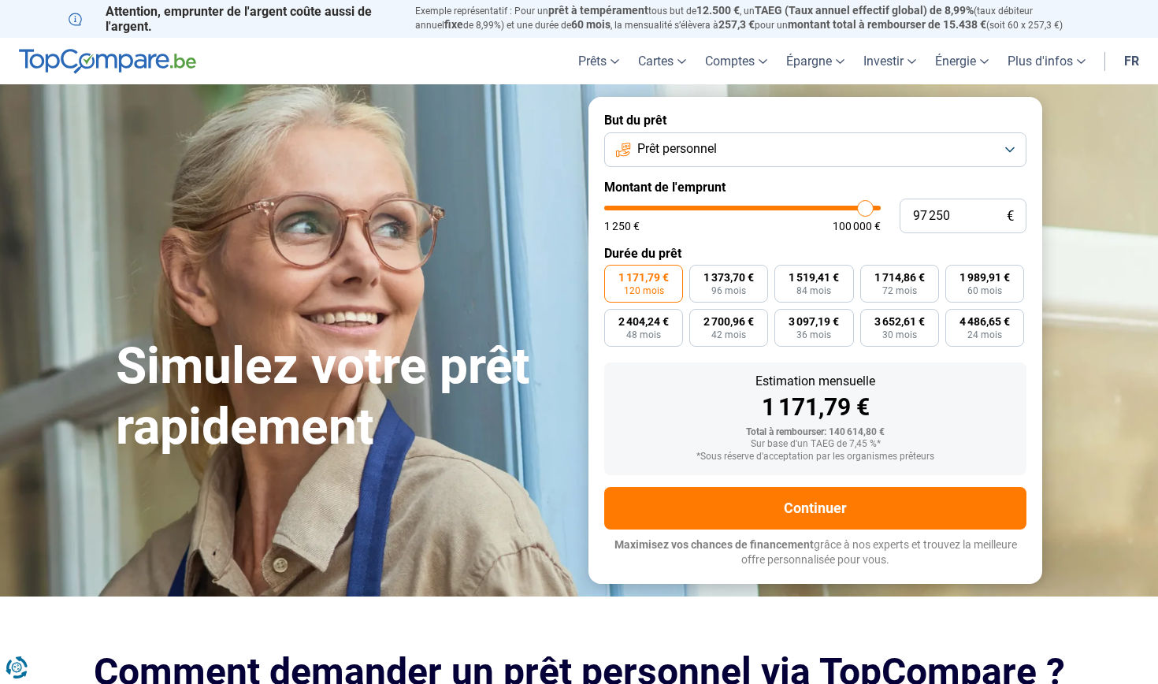
type input "96500"
type input "95 250"
type input "95250"
type input "94 250"
drag, startPoint x: 871, startPoint y: 207, endPoint x: 819, endPoint y: 212, distance: 52.2
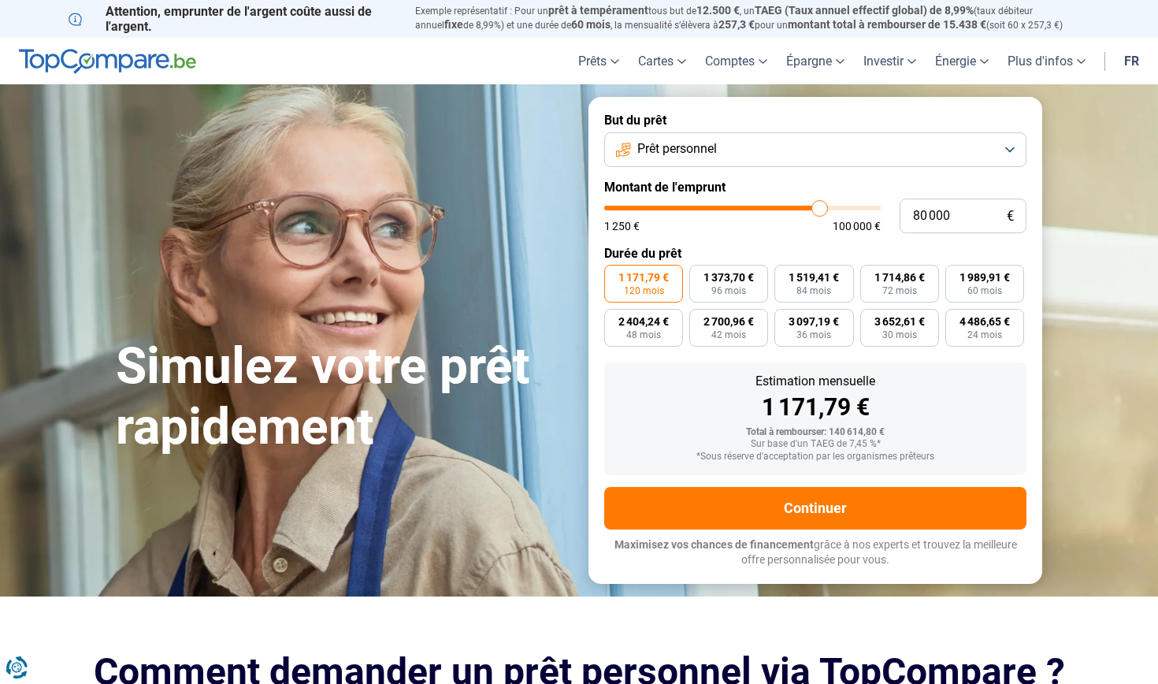
click at [819, 210] on input "range" at bounding box center [742, 208] width 277 height 5
drag, startPoint x: 819, startPoint y: 212, endPoint x: 773, endPoint y: 213, distance: 46.5
click at [773, 210] on input "range" at bounding box center [742, 208] width 277 height 5
drag, startPoint x: 773, startPoint y: 213, endPoint x: 723, endPoint y: 214, distance: 49.6
click at [723, 210] on input "range" at bounding box center [742, 208] width 277 height 5
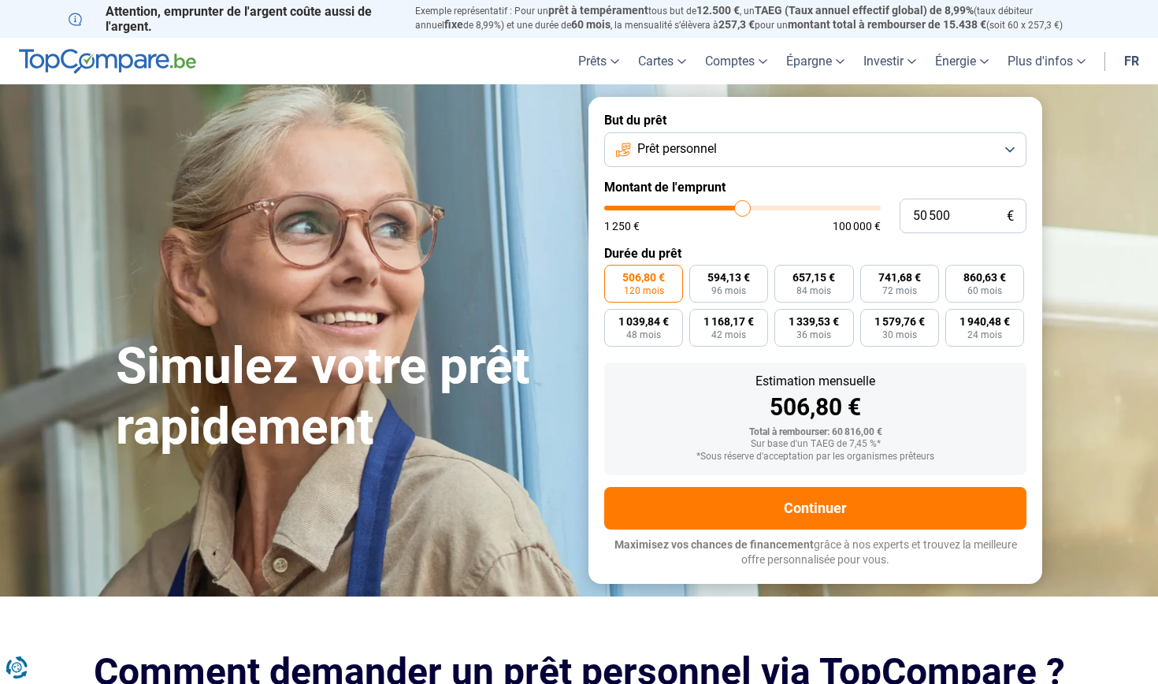
drag, startPoint x: 723, startPoint y: 214, endPoint x: 742, endPoint y: 214, distance: 18.9
click at [742, 210] on input "range" at bounding box center [742, 208] width 277 height 5
click at [793, 143] on button "Prêt personnel" at bounding box center [815, 149] width 422 height 35
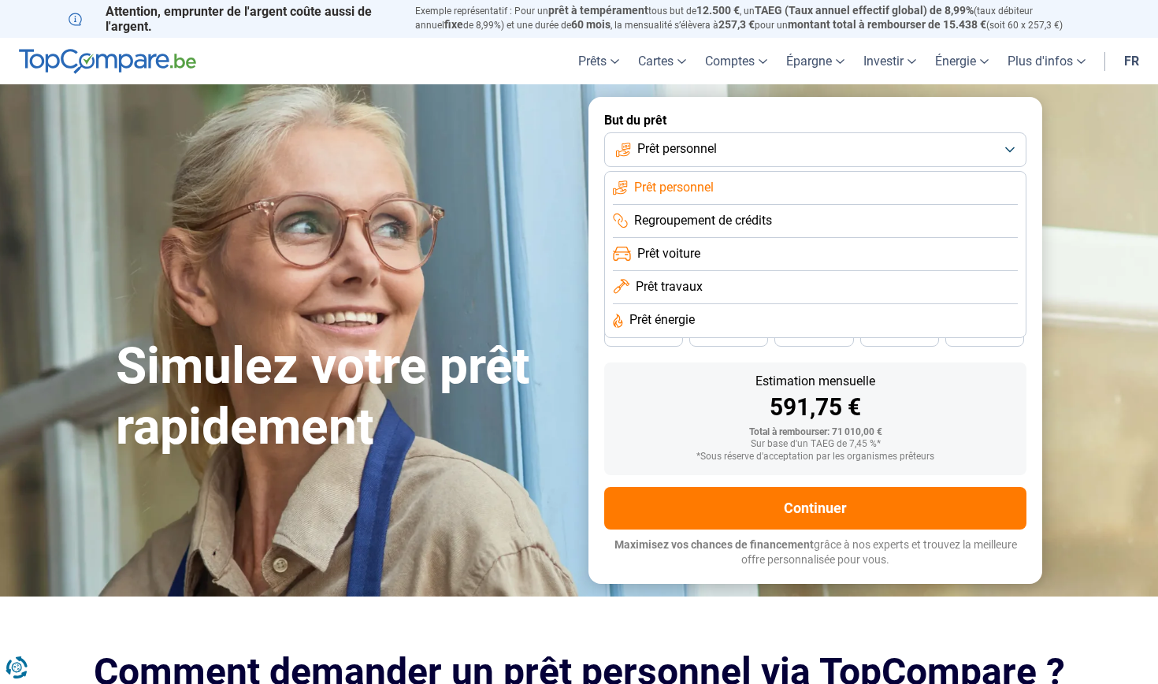
click at [753, 287] on li "Prêt travaux" at bounding box center [815, 287] width 405 height 33
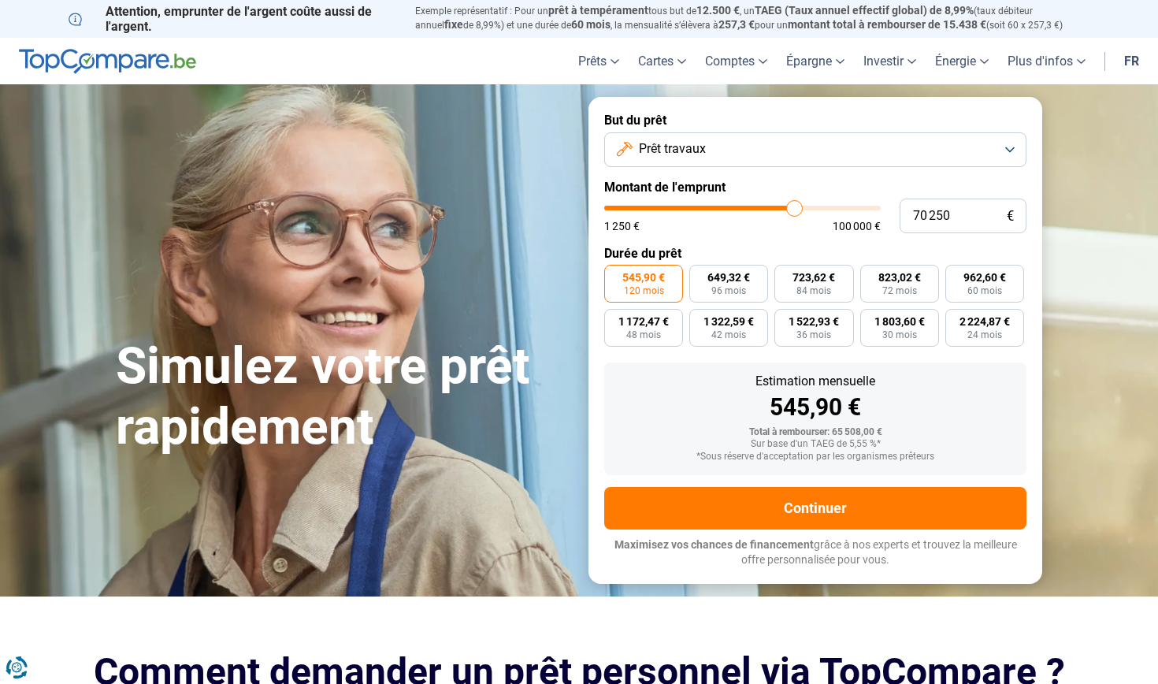
drag, startPoint x: 740, startPoint y: 208, endPoint x: 794, endPoint y: 210, distance: 54.4
click at [794, 210] on input "range" at bounding box center [742, 208] width 277 height 5
click at [696, 375] on div "Estimation mensuelle" at bounding box center [815, 381] width 397 height 13
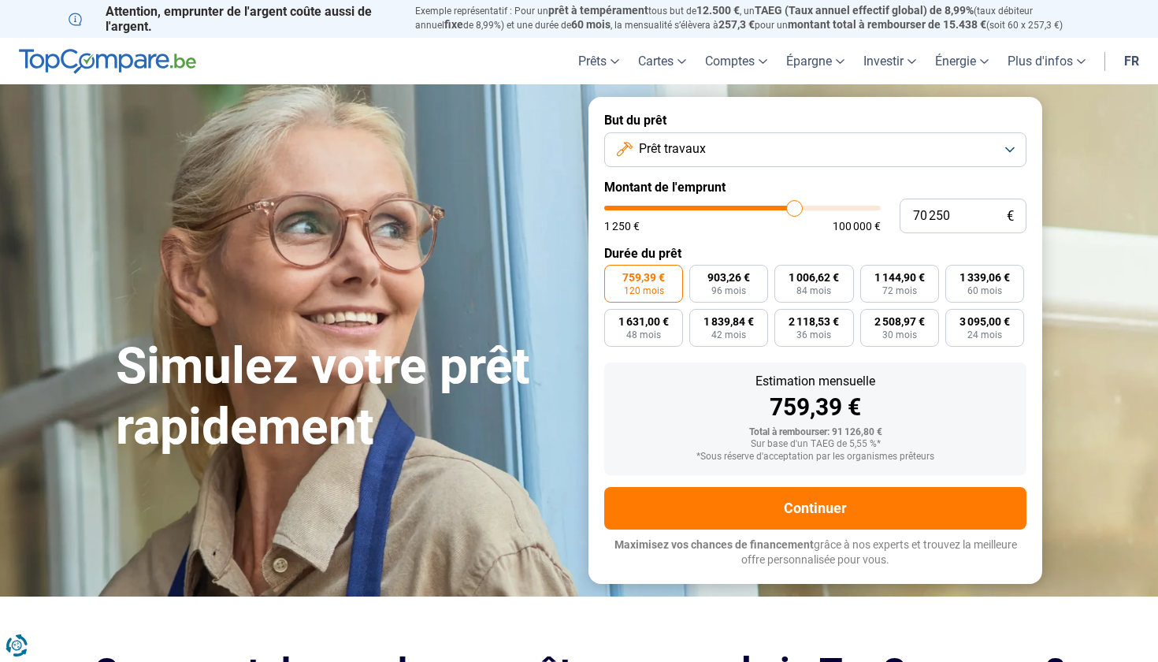
click at [458, 208] on div "Simulez votre prêt rapidement But du prêt Prêt travaux Montant de l'emprunt 70 …" at bounding box center [579, 340] width 946 height 486
click at [746, 140] on button "Prêt travaux" at bounding box center [815, 149] width 422 height 35
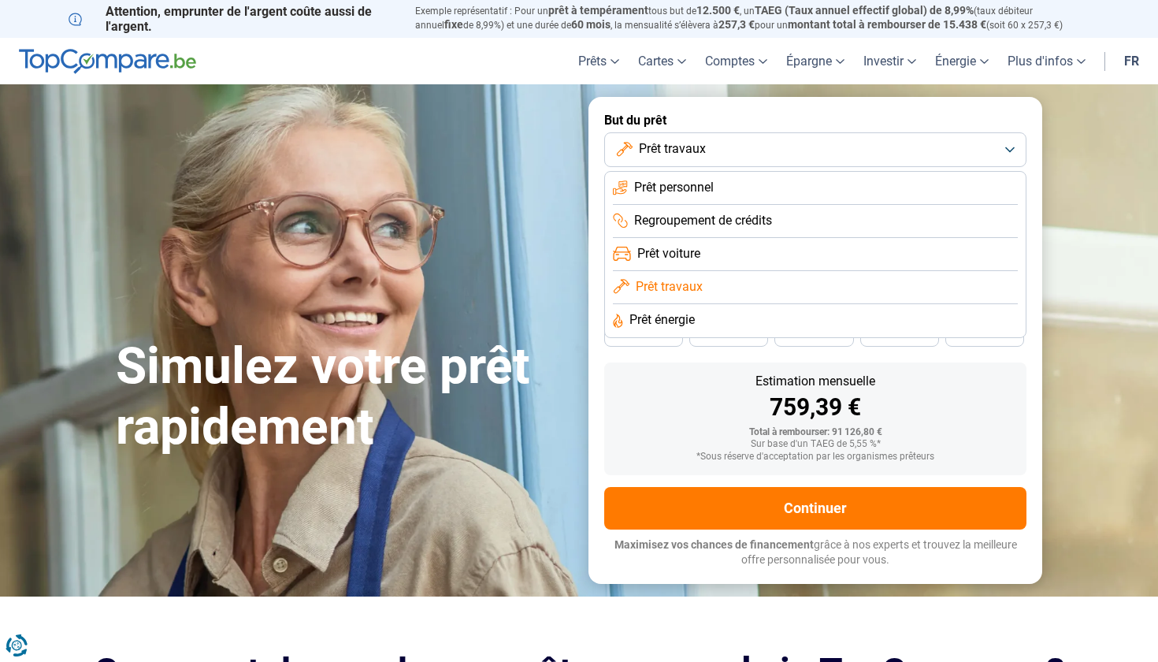
click at [746, 140] on button "Prêt travaux" at bounding box center [815, 149] width 422 height 35
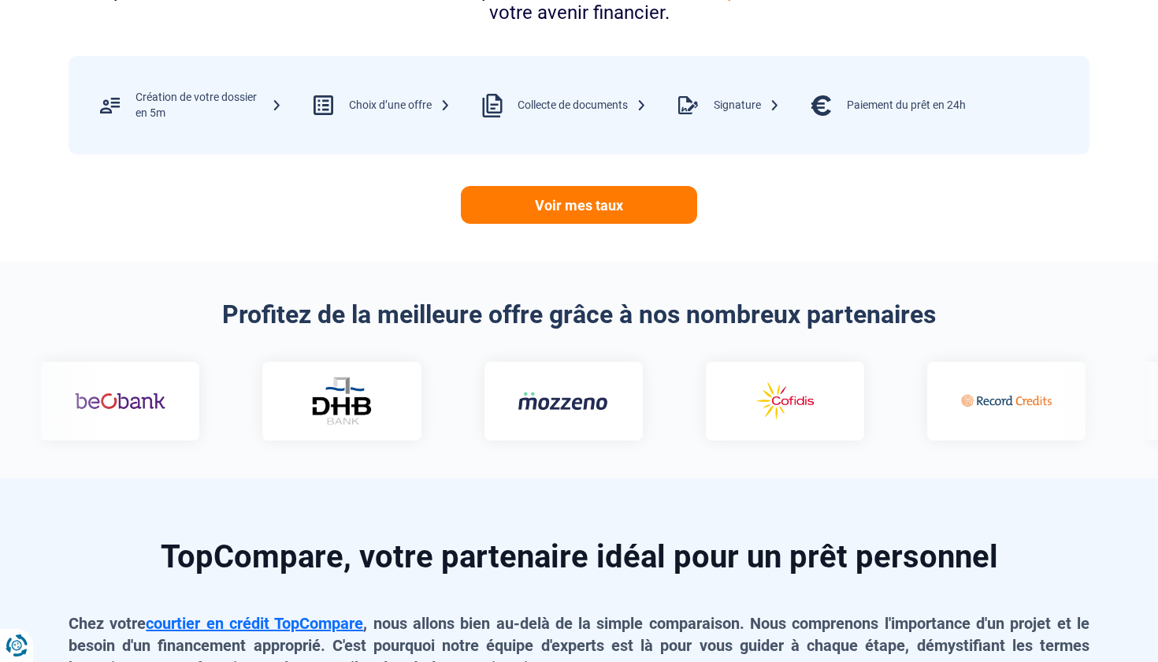
scroll to position [754, 0]
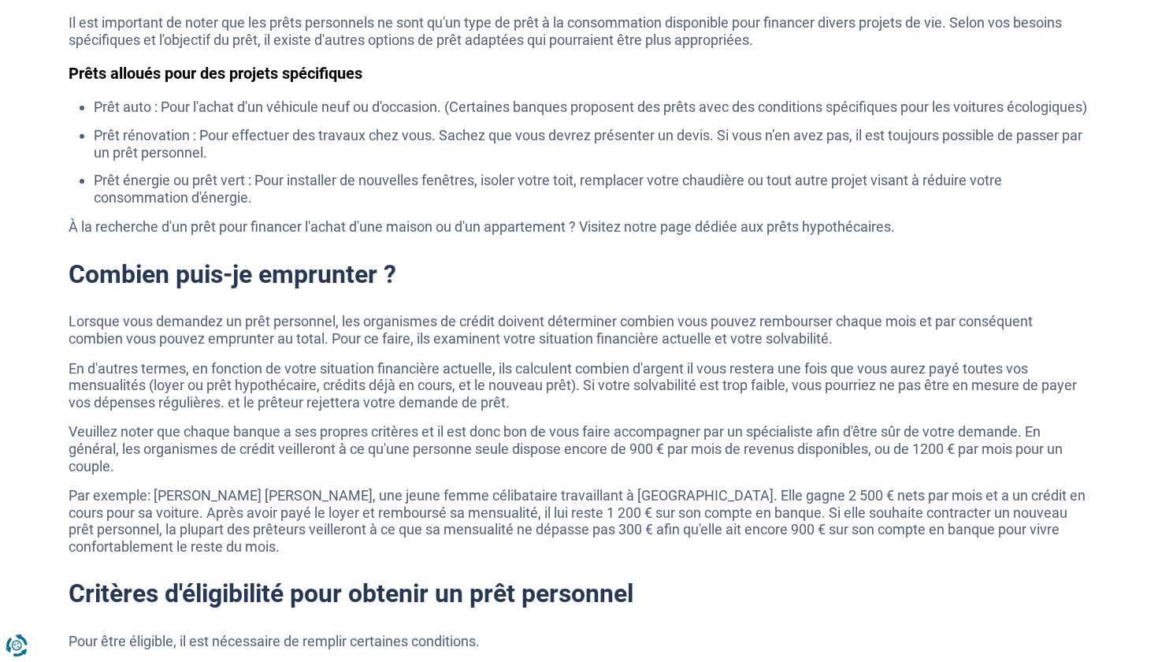
scroll to position [3307, 0]
